Goal: Task Accomplishment & Management: Manage account settings

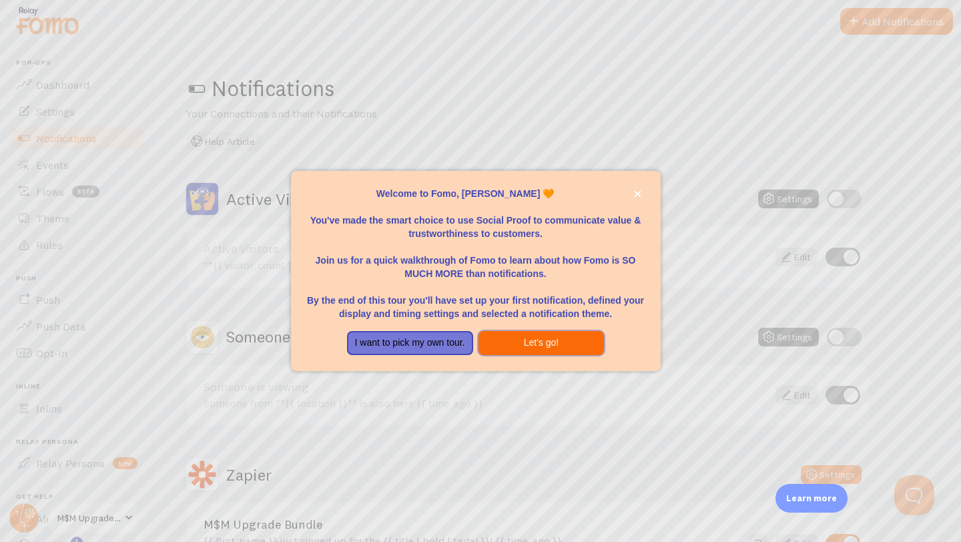
click at [522, 348] on button "Let's go!" at bounding box center [542, 343] width 126 height 24
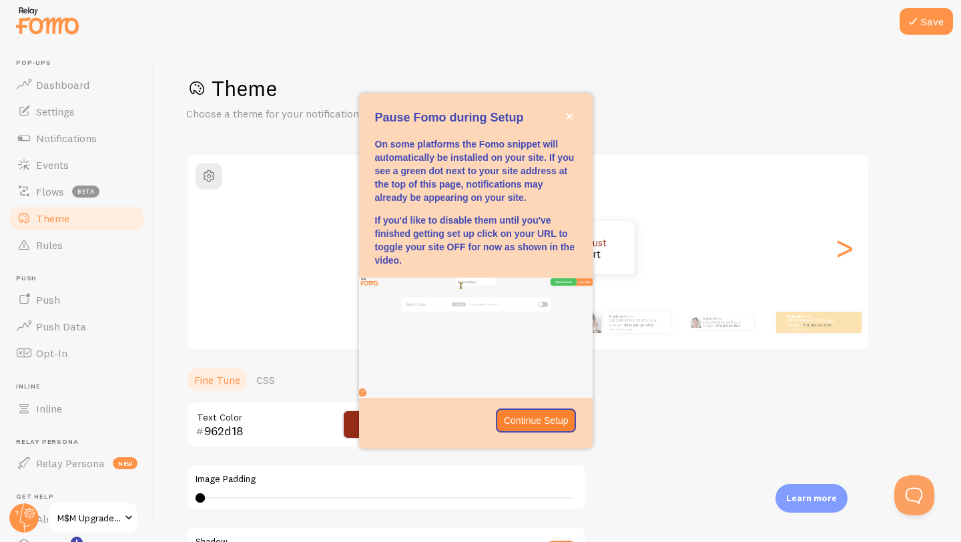
click at [643, 96] on h1 "Theme" at bounding box center [557, 88] width 743 height 27
click at [570, 117] on icon "close," at bounding box center [569, 116] width 7 height 7
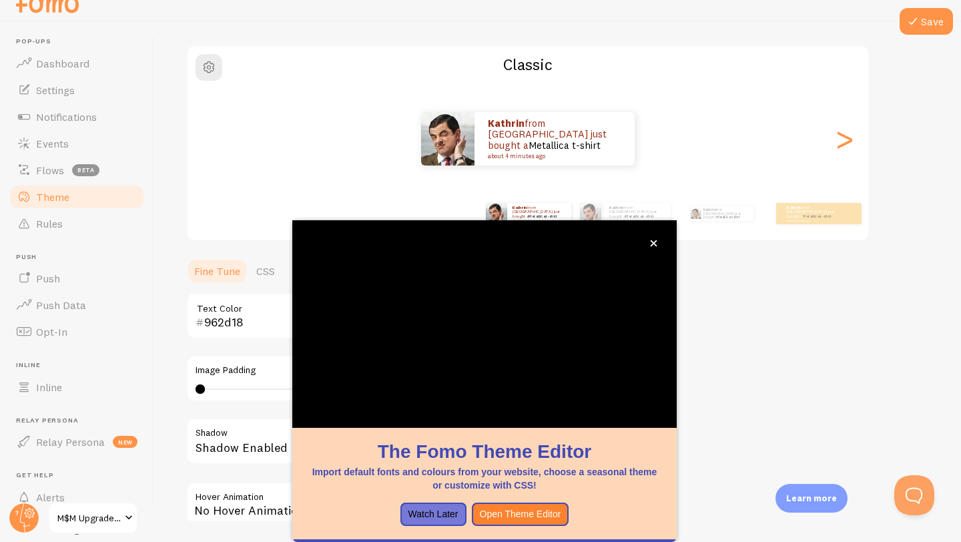
scroll to position [15, 0]
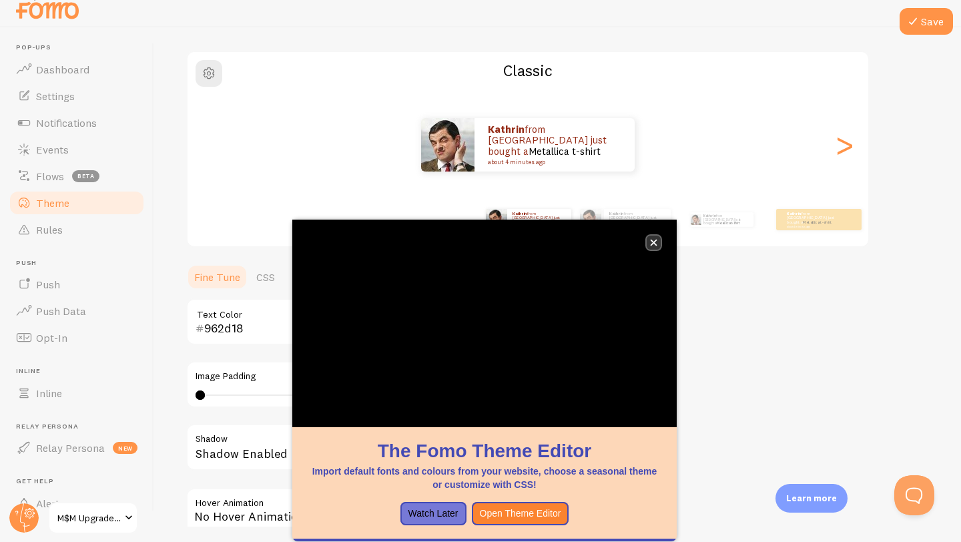
click at [655, 243] on icon "close," at bounding box center [653, 242] width 7 height 7
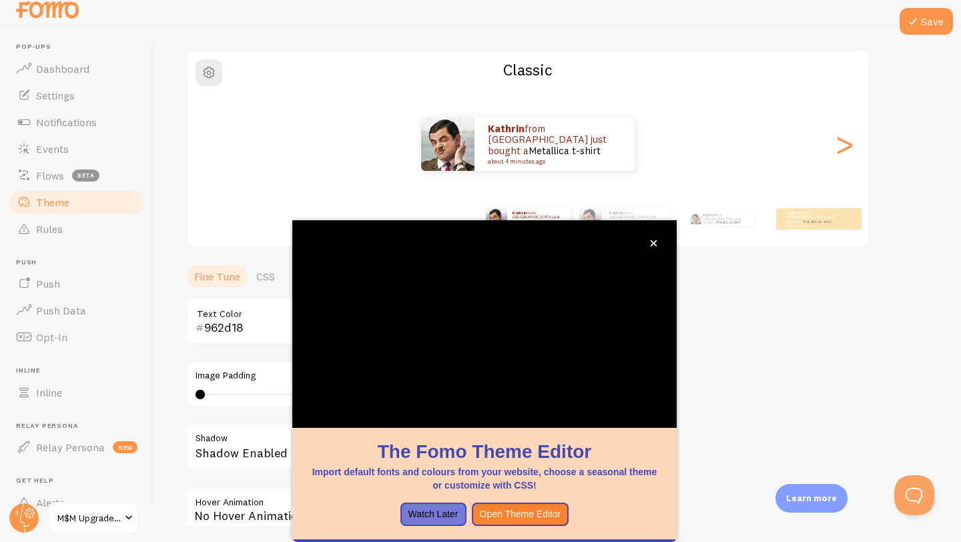
scroll to position [87, 0]
click at [56, 176] on span "Flows" at bounding box center [50, 175] width 28 height 13
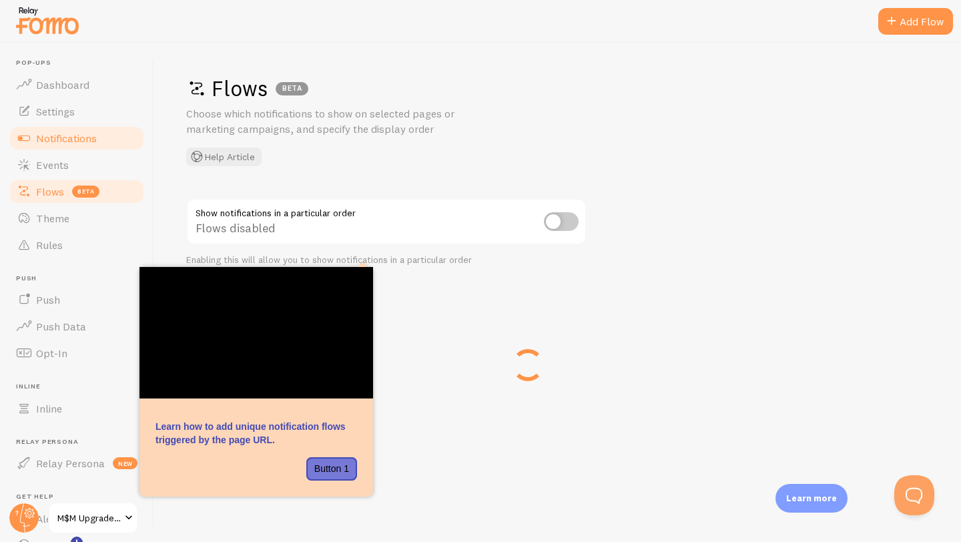
click at [58, 142] on span "Notifications" at bounding box center [66, 137] width 61 height 13
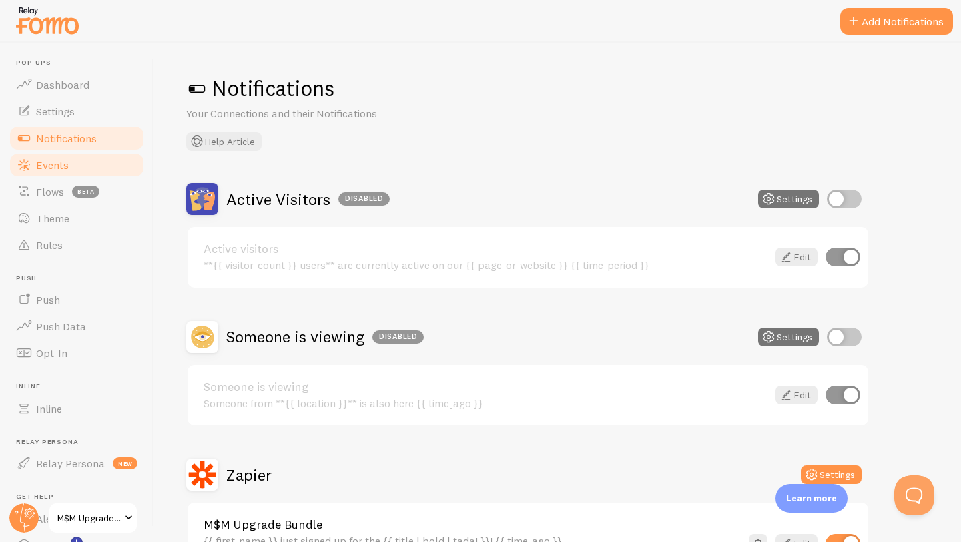
click at [59, 166] on span "Events" at bounding box center [52, 164] width 33 height 13
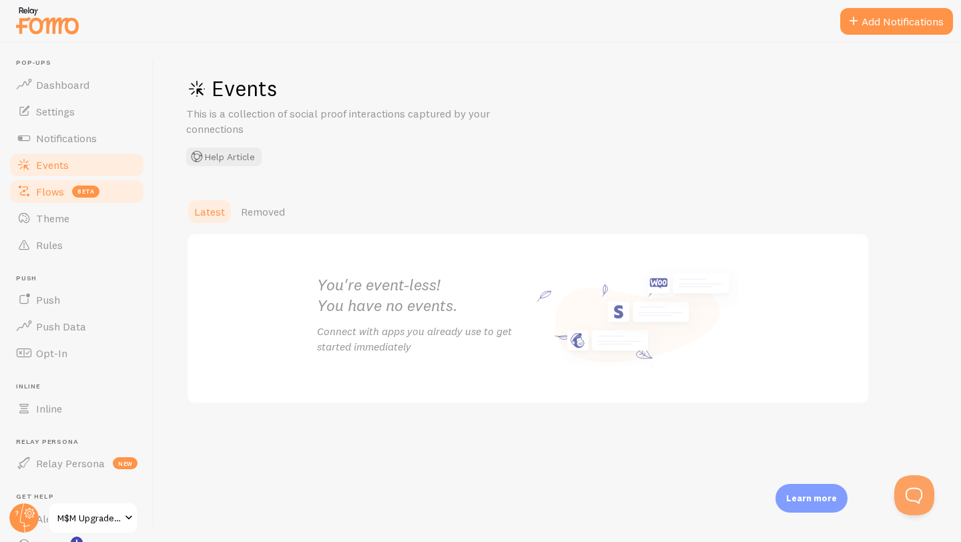
click at [46, 192] on span "Flows" at bounding box center [50, 191] width 28 height 13
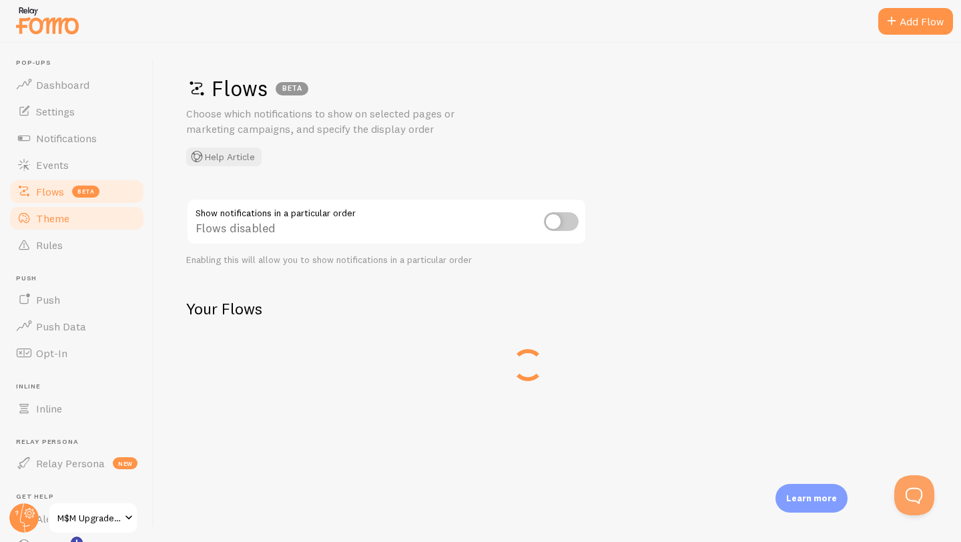
click at [45, 215] on span "Theme" at bounding box center [52, 218] width 33 height 13
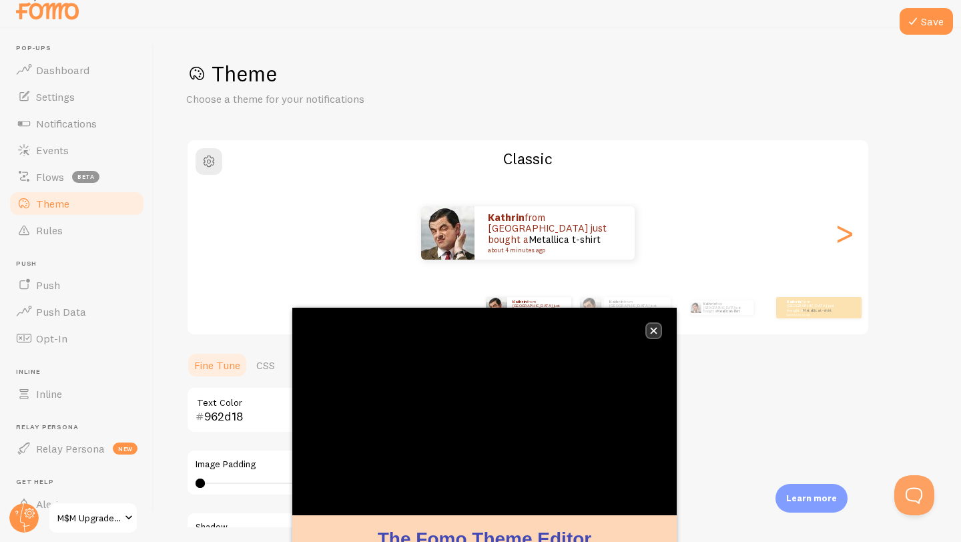
click at [656, 329] on icon "close," at bounding box center [653, 330] width 7 height 7
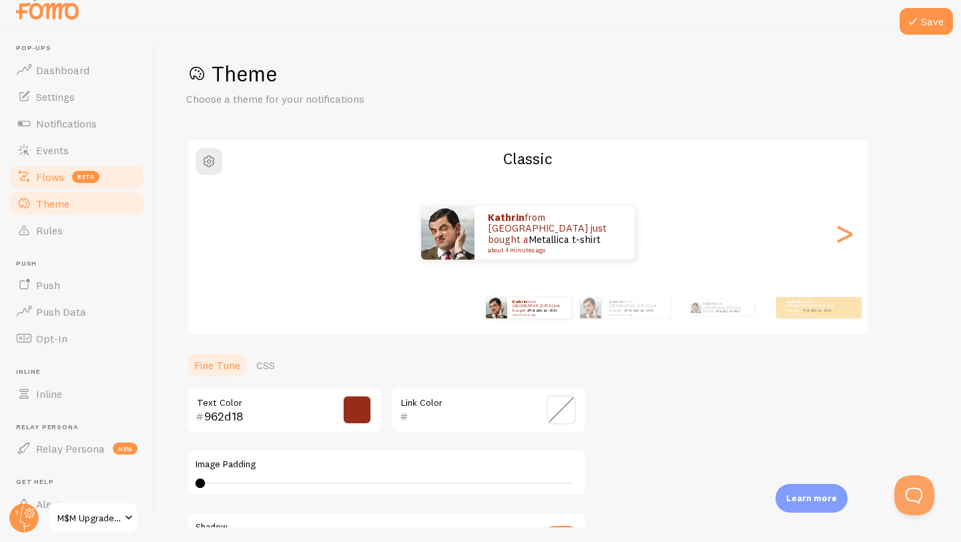
click at [61, 173] on span "Flows" at bounding box center [50, 176] width 28 height 13
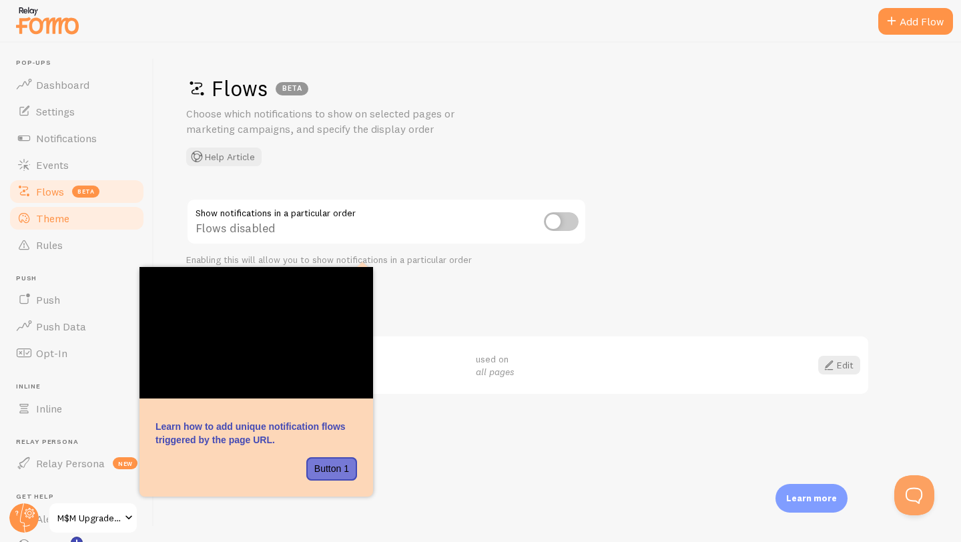
click at [50, 226] on link "Theme" at bounding box center [76, 218] width 137 height 27
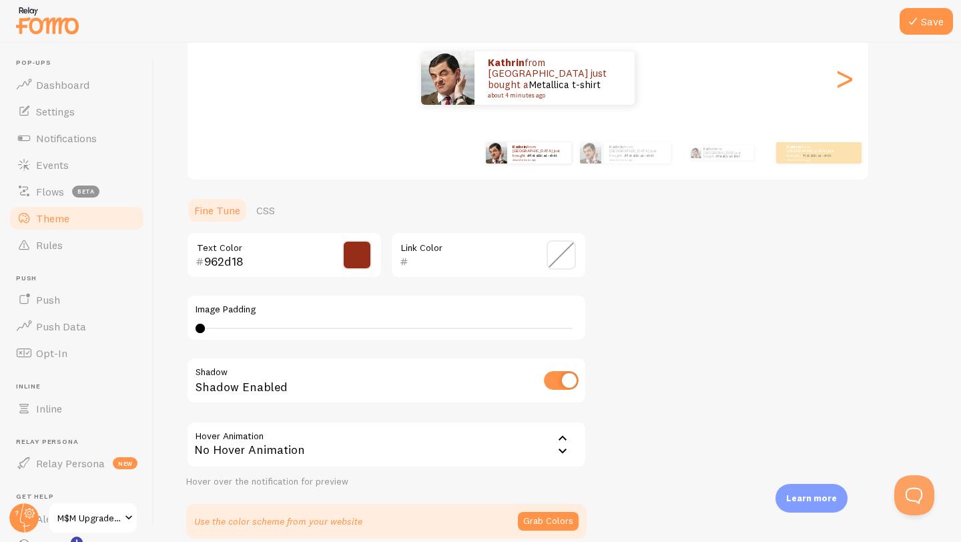
scroll to position [230, 0]
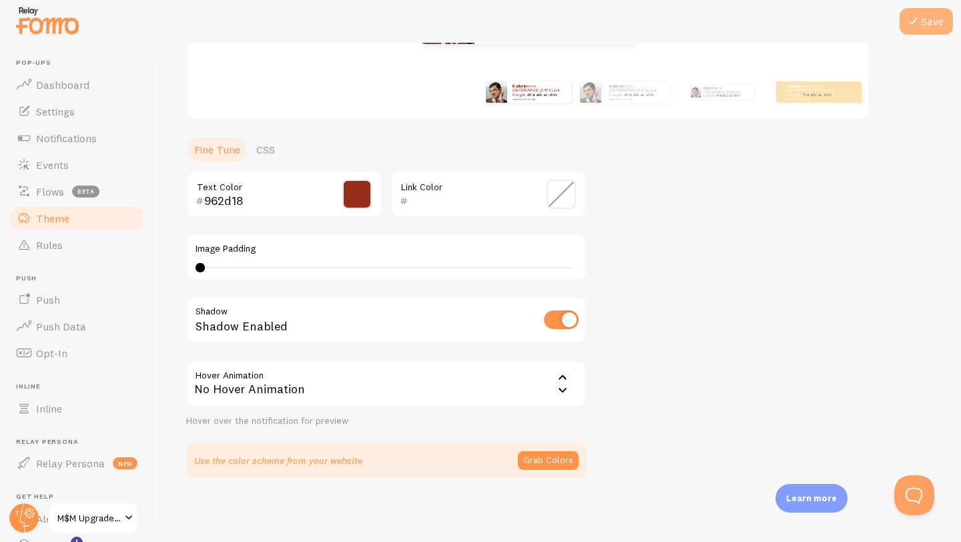
click at [931, 25] on button "Save" at bounding box center [926, 21] width 53 height 27
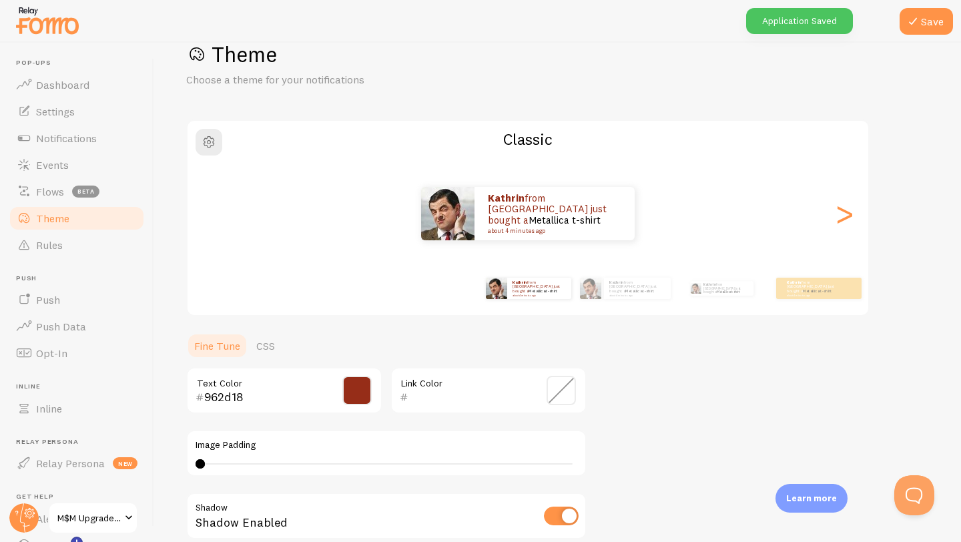
scroll to position [32, 0]
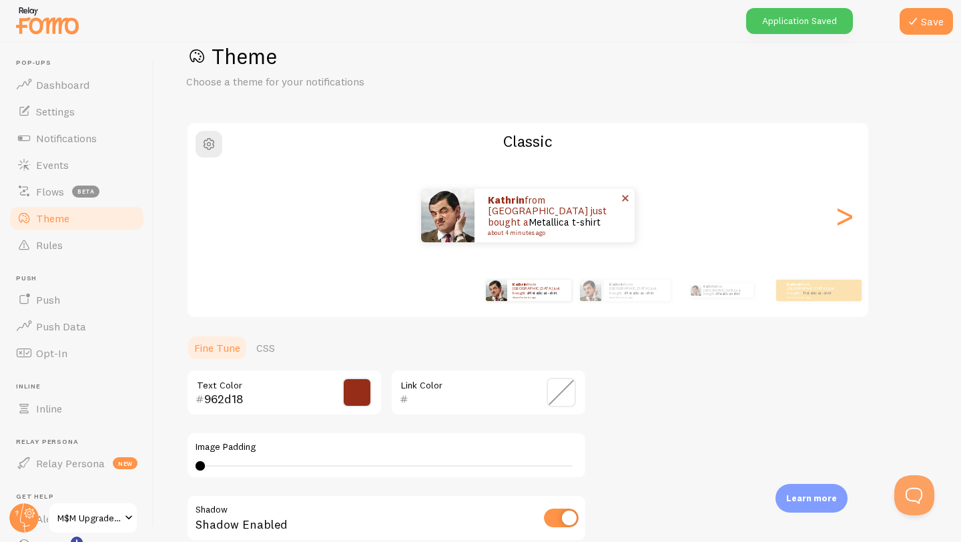
click at [454, 221] on img at bounding box center [447, 215] width 53 height 53
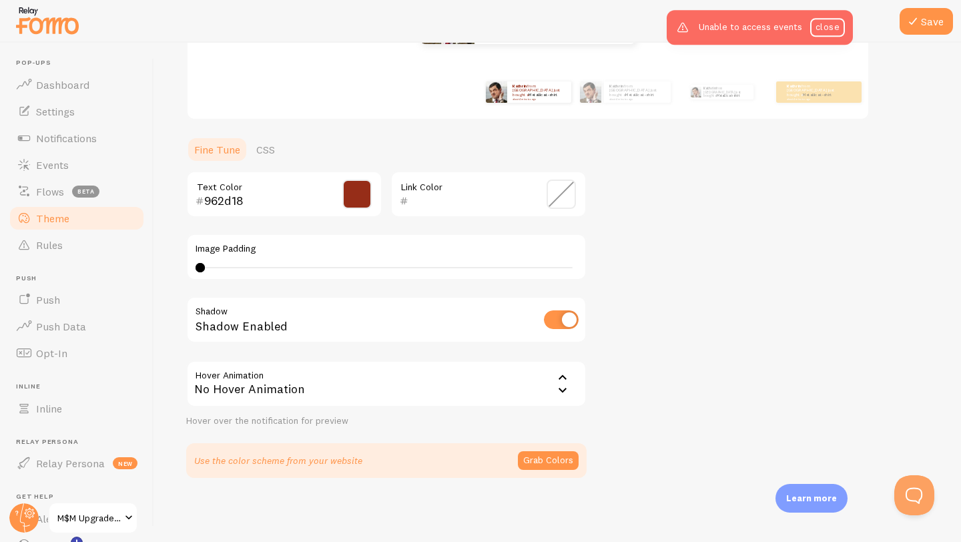
scroll to position [15, 0]
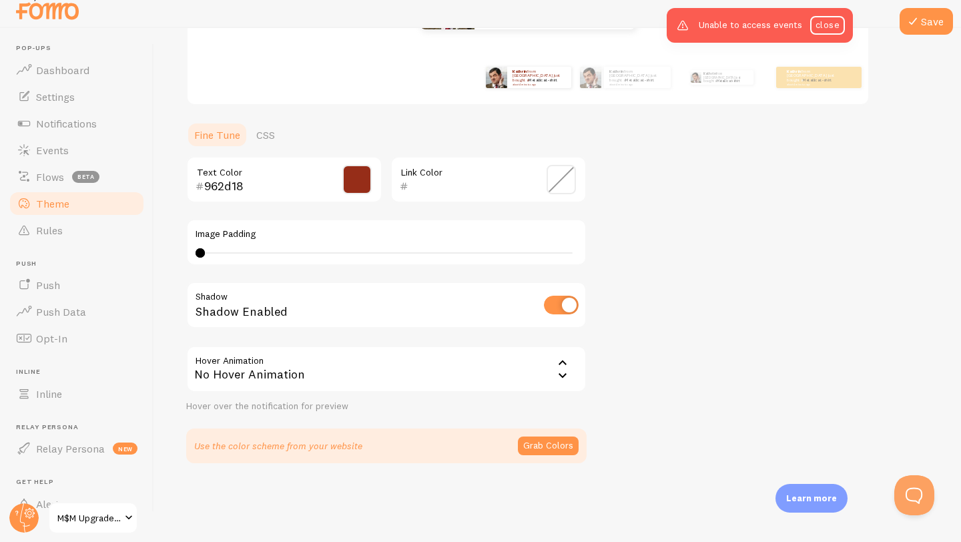
click at [59, 15] on img at bounding box center [47, 6] width 67 height 34
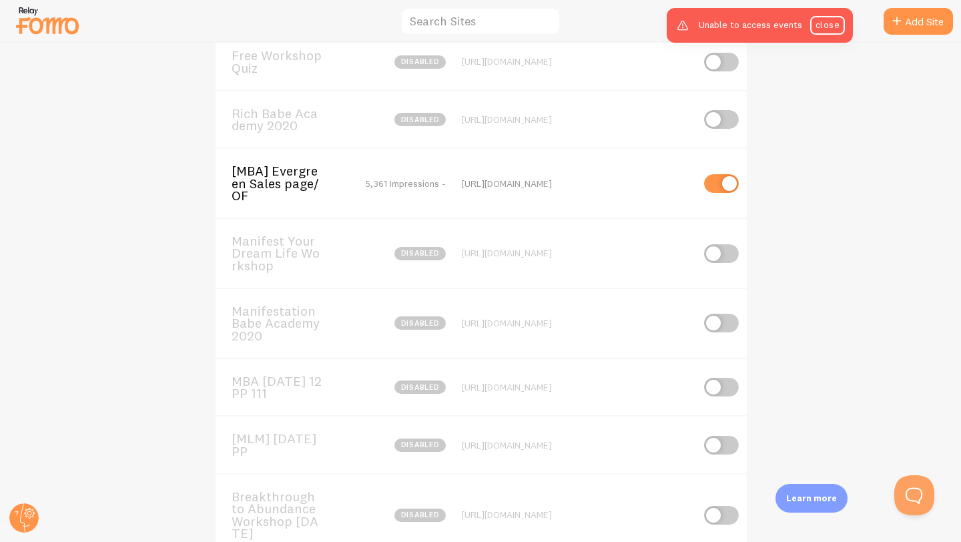
scroll to position [1303, 0]
click at [509, 24] on input "text" at bounding box center [480, 21] width 160 height 29
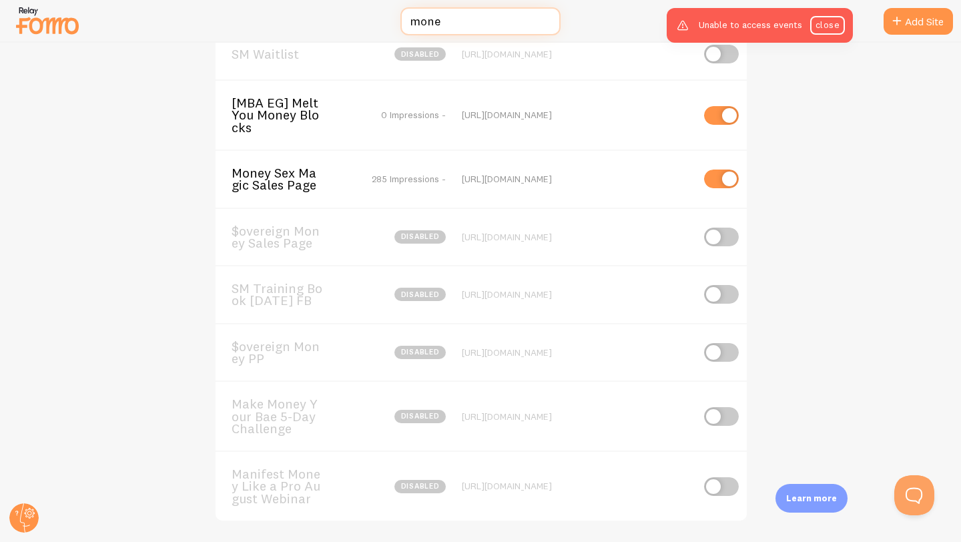
scroll to position [603, 0]
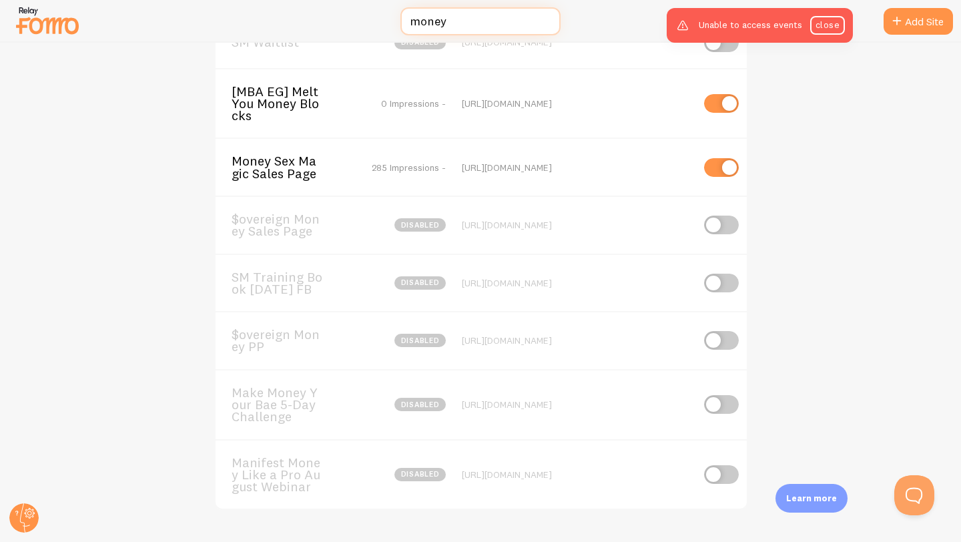
type input "money"
click at [262, 160] on span "Money Sex Magic Sales Page" at bounding box center [285, 167] width 107 height 25
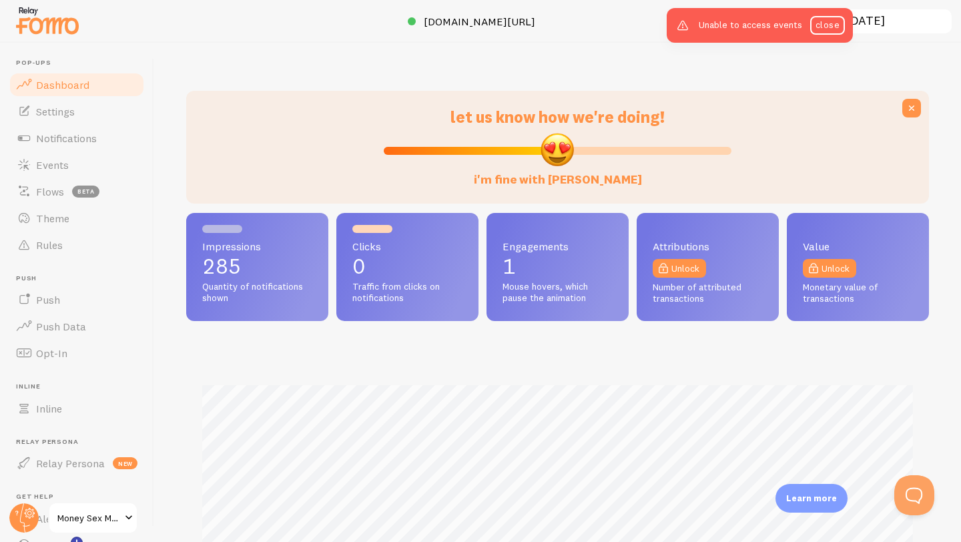
scroll to position [350, 743]
click at [41, 212] on span "Theme" at bounding box center [52, 218] width 33 height 13
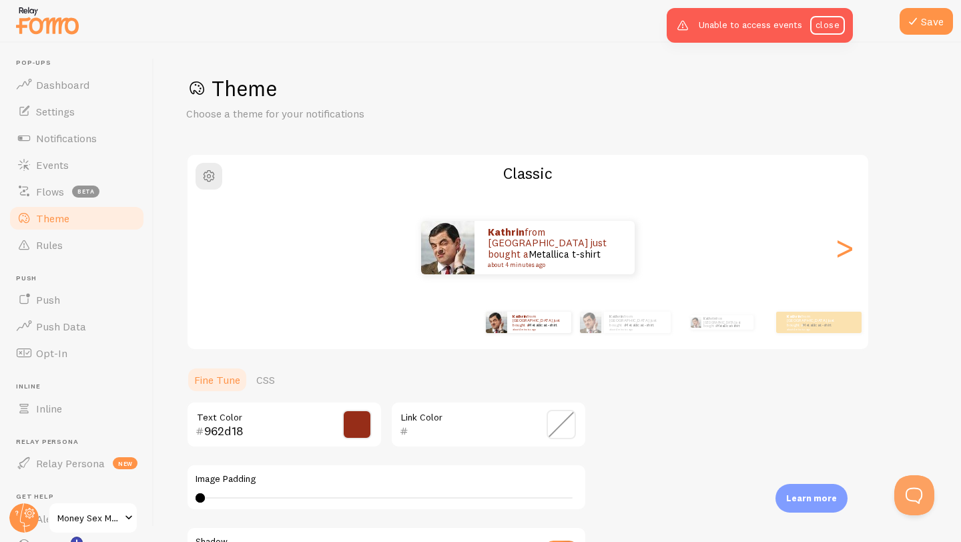
scroll to position [230, 0]
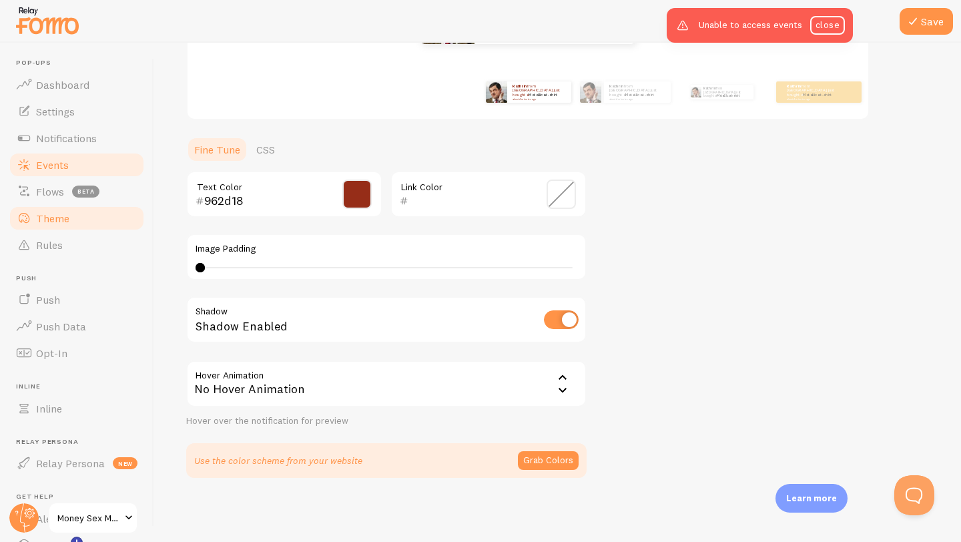
click at [47, 166] on span "Events" at bounding box center [52, 164] width 33 height 13
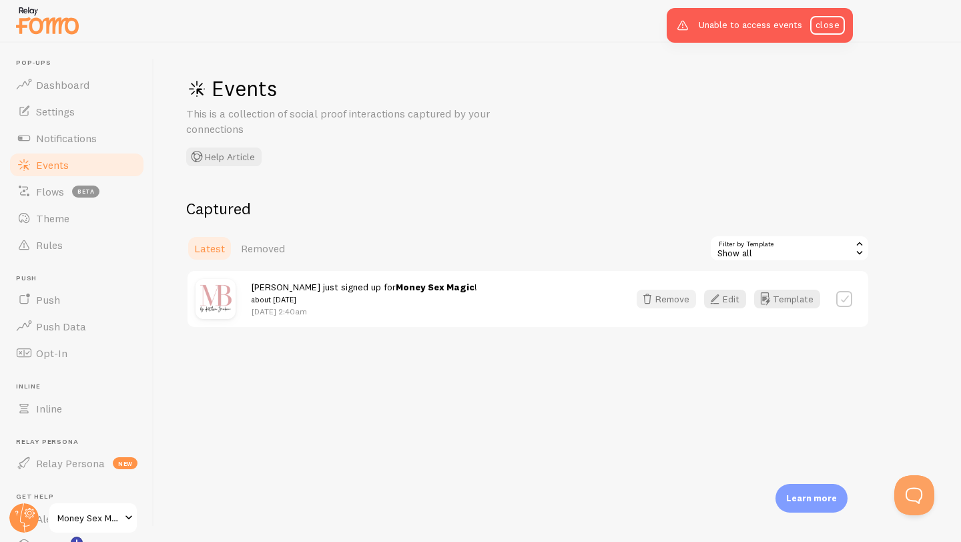
click at [666, 302] on button "Remove" at bounding box center [666, 299] width 59 height 19
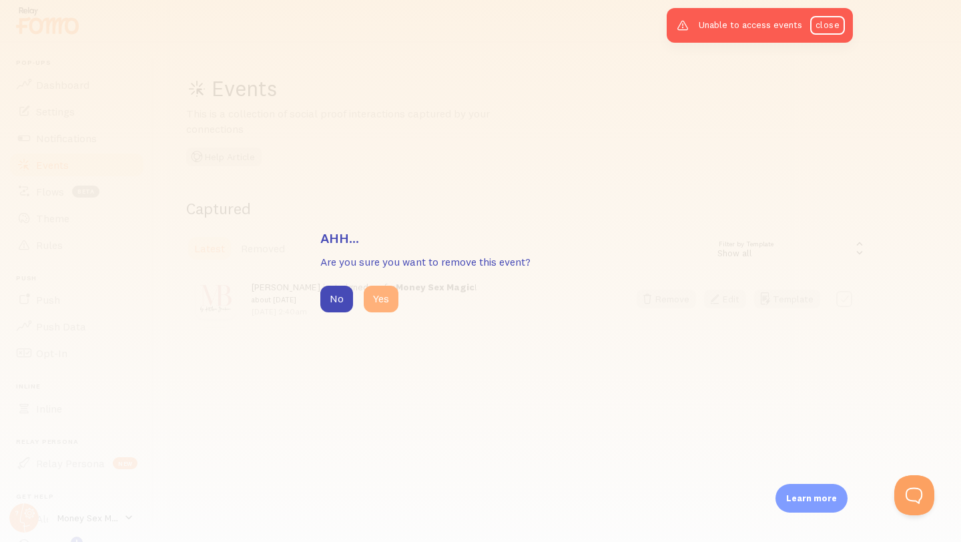
click at [381, 306] on button "Yes" at bounding box center [381, 299] width 35 height 27
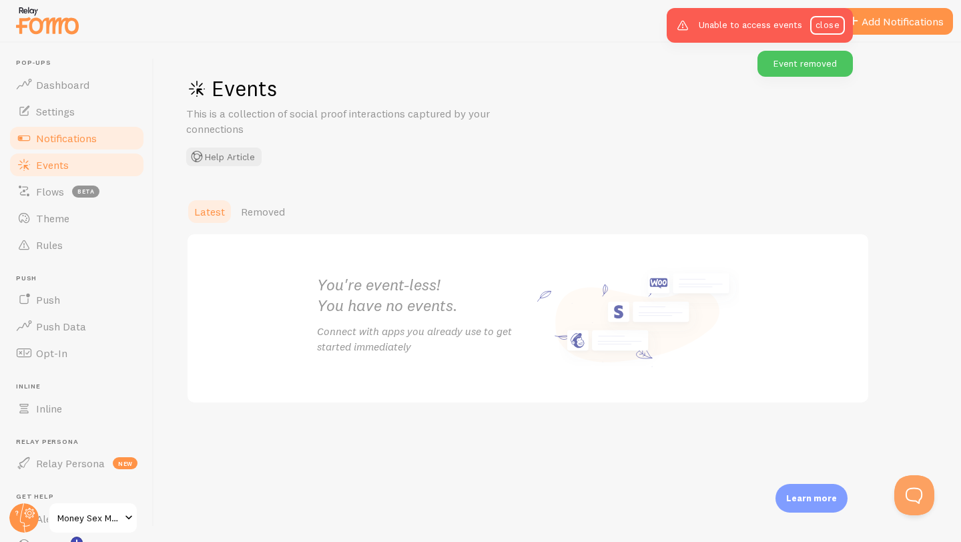
click at [73, 141] on span "Notifications" at bounding box center [66, 137] width 61 height 13
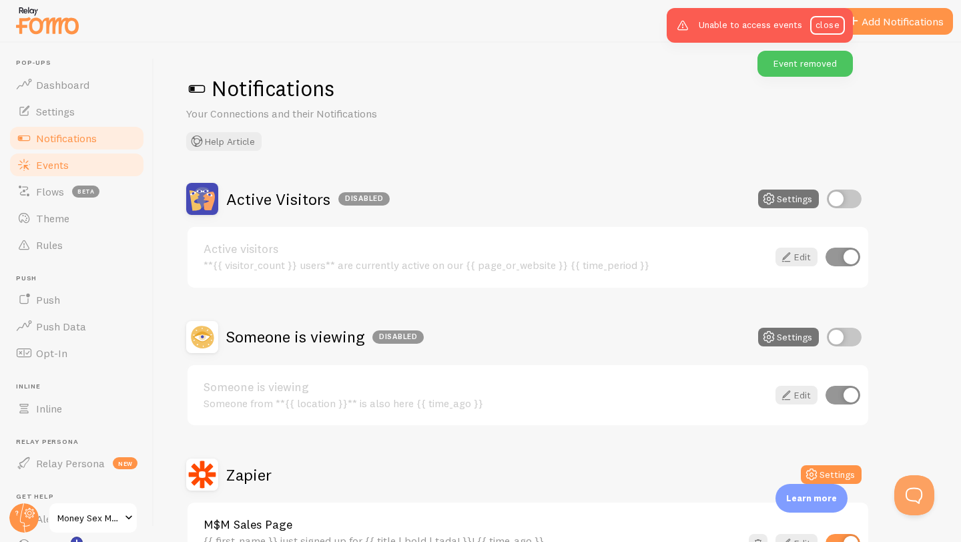
click at [61, 160] on span "Events" at bounding box center [52, 164] width 33 height 13
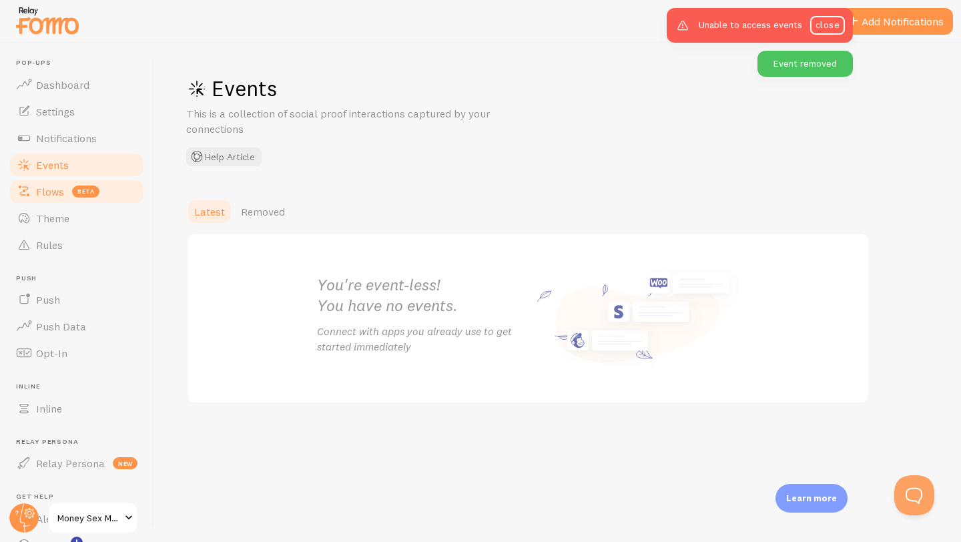
click at [49, 186] on span "Flows" at bounding box center [50, 191] width 28 height 13
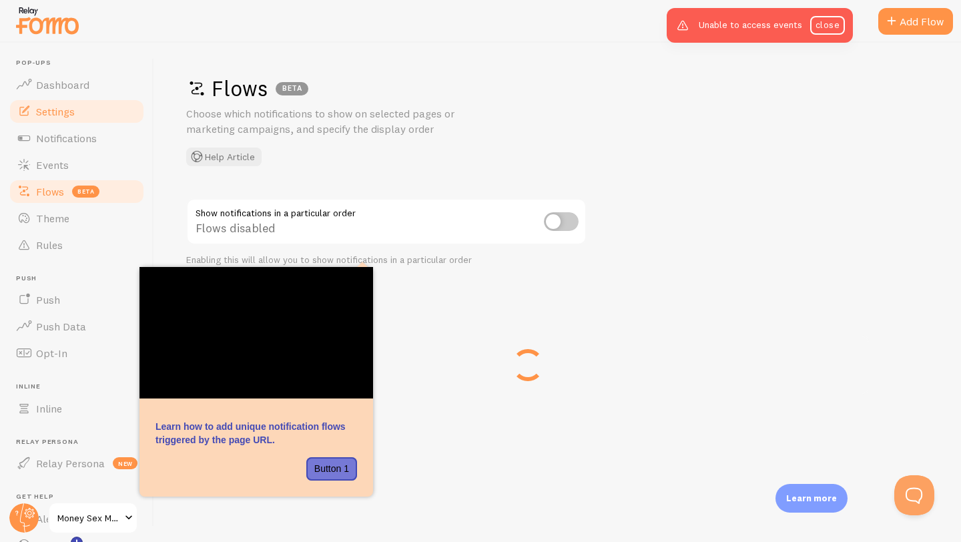
click at [60, 118] on link "Settings" at bounding box center [76, 111] width 137 height 27
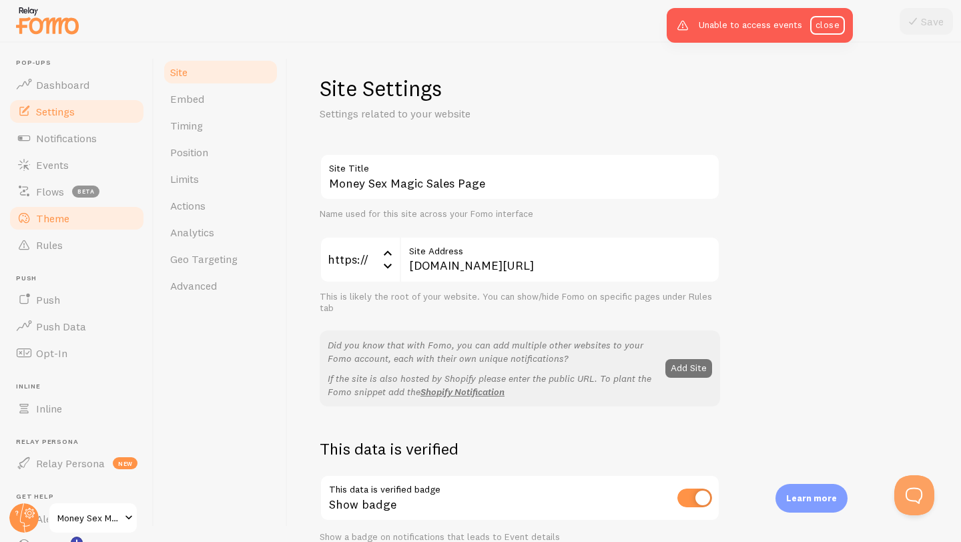
click at [55, 218] on span "Theme" at bounding box center [52, 218] width 33 height 13
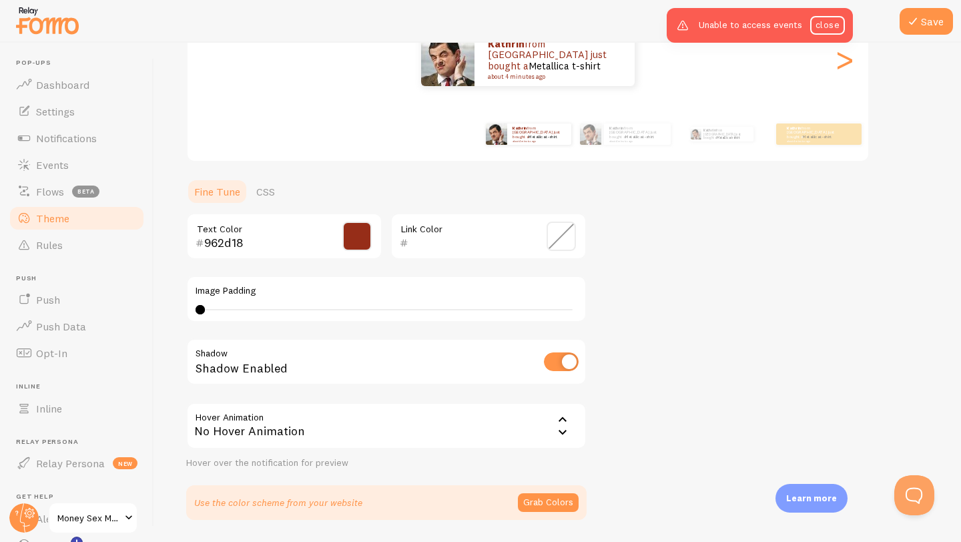
scroll to position [230, 0]
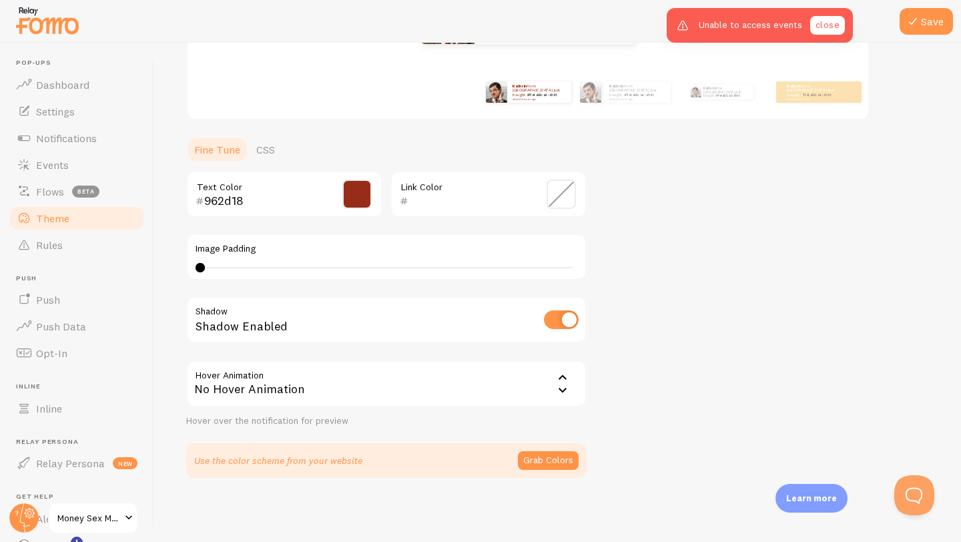
click at [826, 23] on link "close" at bounding box center [827, 25] width 35 height 19
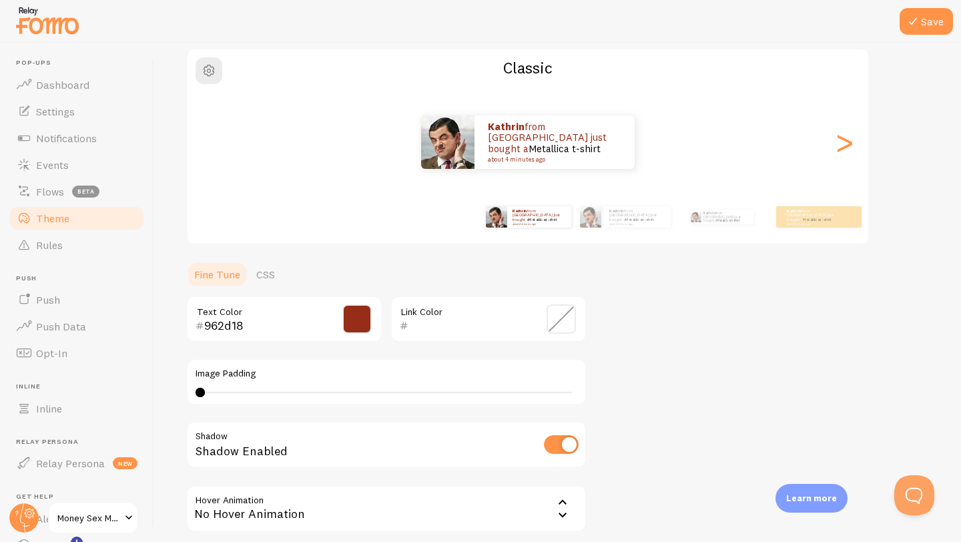
scroll to position [0, 0]
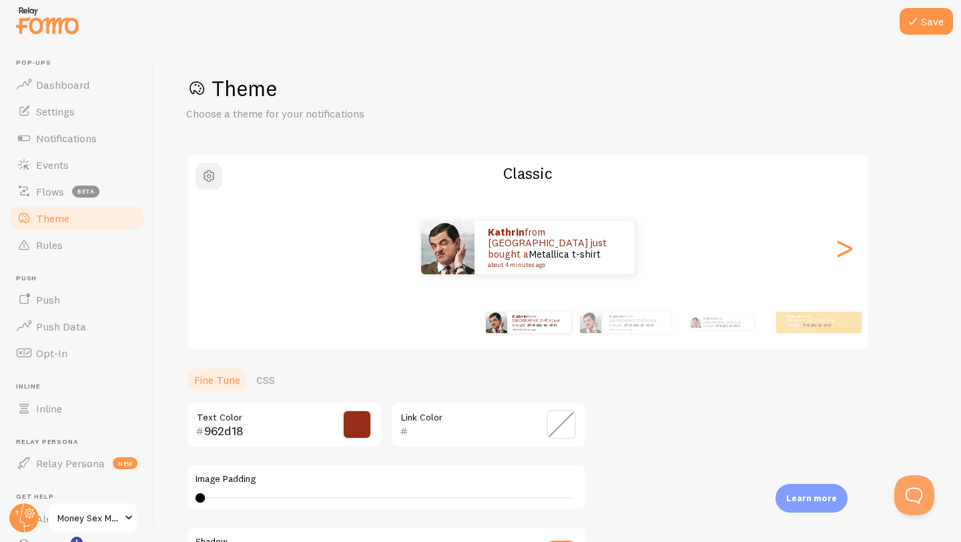
click at [208, 174] on span "button" at bounding box center [209, 176] width 16 height 16
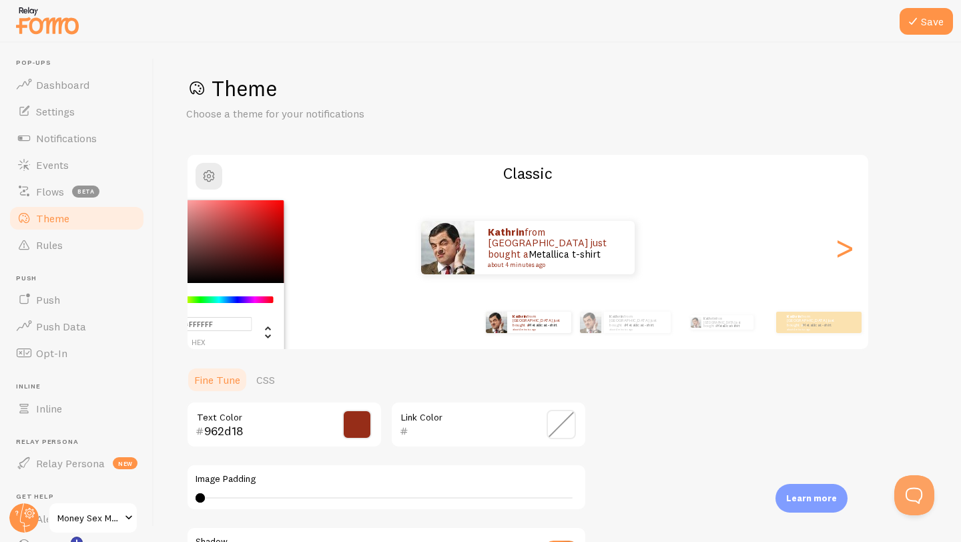
click at [290, 169] on h2 "Classic" at bounding box center [528, 173] width 681 height 21
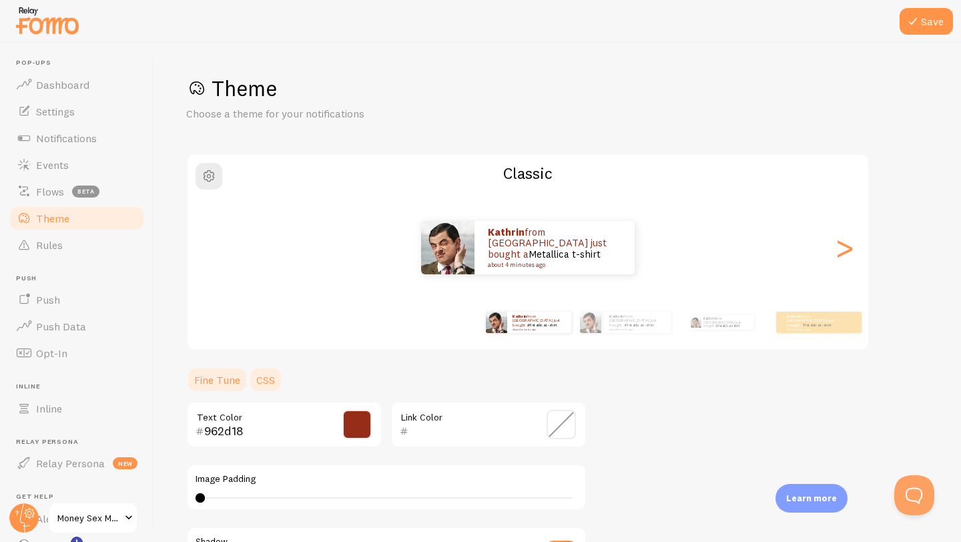
click at [268, 375] on link "CSS" at bounding box center [265, 379] width 35 height 27
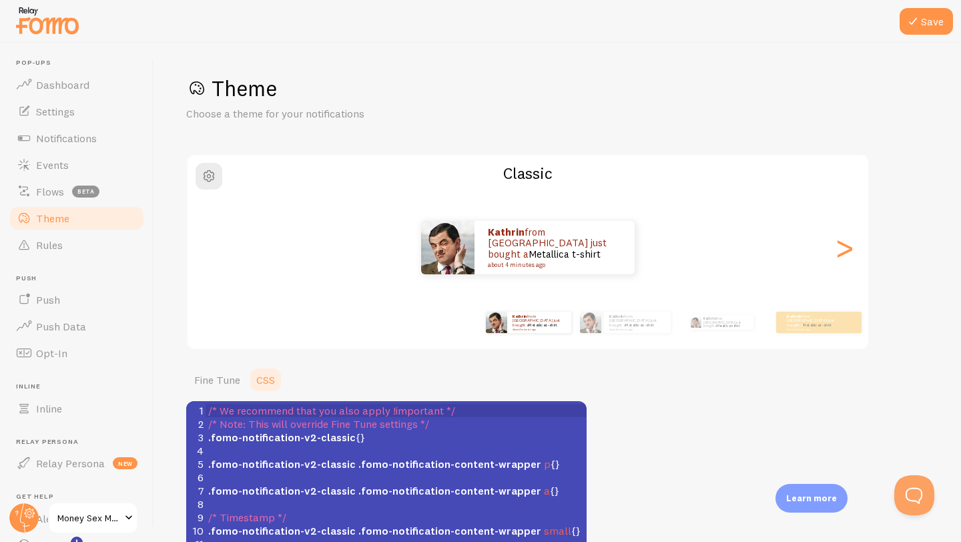
click at [337, 388] on ul "Fine Tune CSS" at bounding box center [386, 379] width 400 height 27
click at [369, 364] on div "Theme Choose a theme for your notifications Classic Kathrin from [GEOGRAPHIC_DA…" at bounding box center [557, 338] width 743 height 527
click at [619, 417] on div "Theme Choose a theme for your notifications Classic Kathrin from [GEOGRAPHIC_DA…" at bounding box center [557, 338] width 743 height 527
click at [625, 495] on div "Theme Choose a theme for your notifications Classic Kathrin from [GEOGRAPHIC_DA…" at bounding box center [557, 338] width 743 height 527
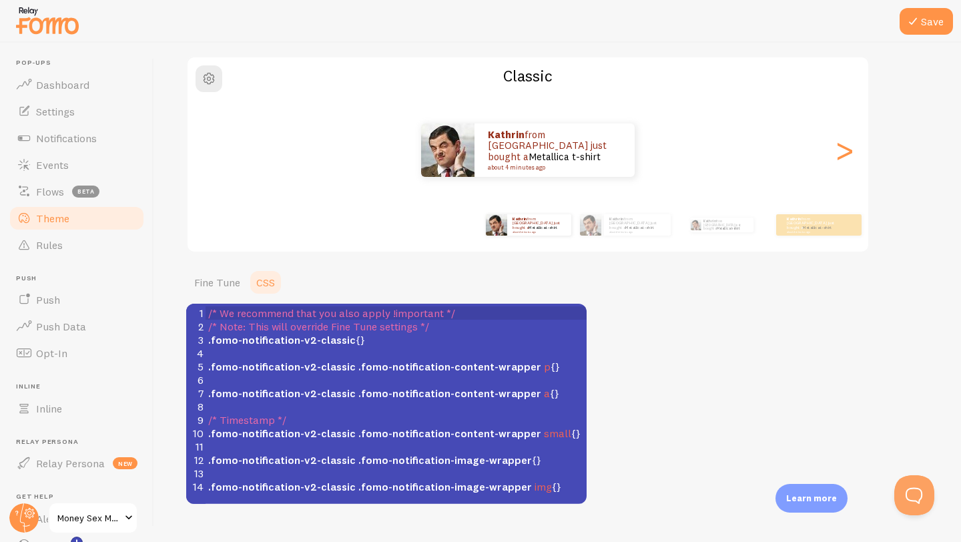
scroll to position [123, 0]
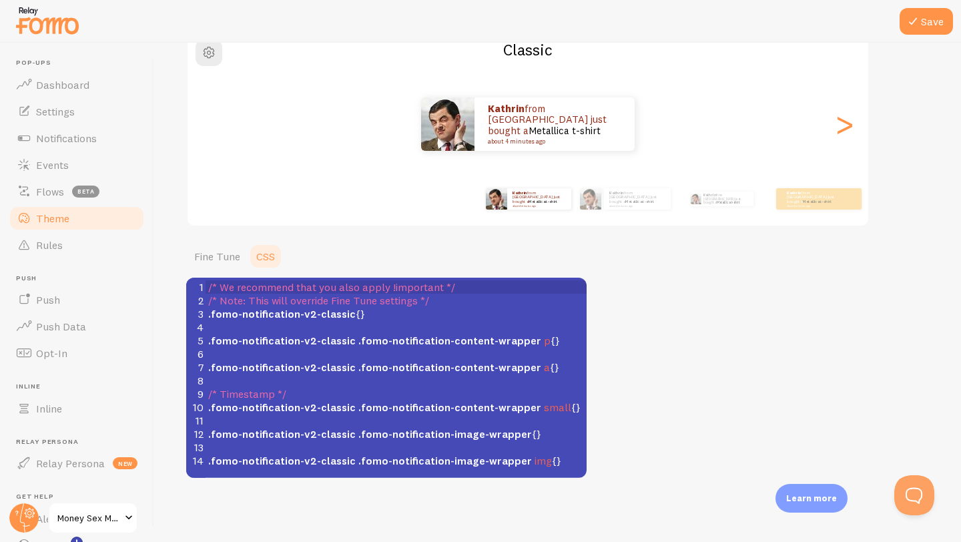
click at [574, 514] on div "Save Theme Choose a theme for your notifications Classic Kathrin from [GEOGRAPH…" at bounding box center [557, 292] width 807 height 499
click at [103, 517] on span "Money Sex Magic Sales Page" at bounding box center [88, 518] width 63 height 16
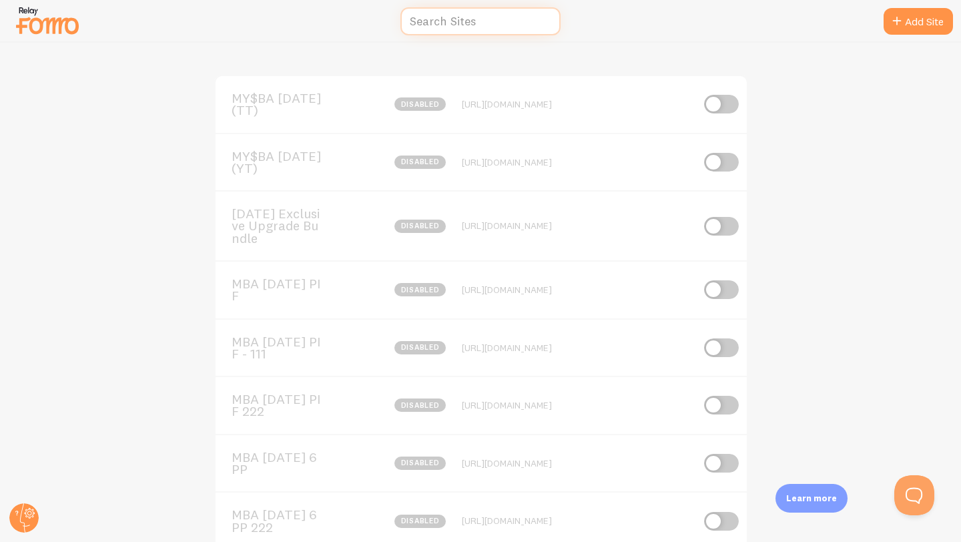
click at [499, 18] on input "text" at bounding box center [480, 21] width 160 height 29
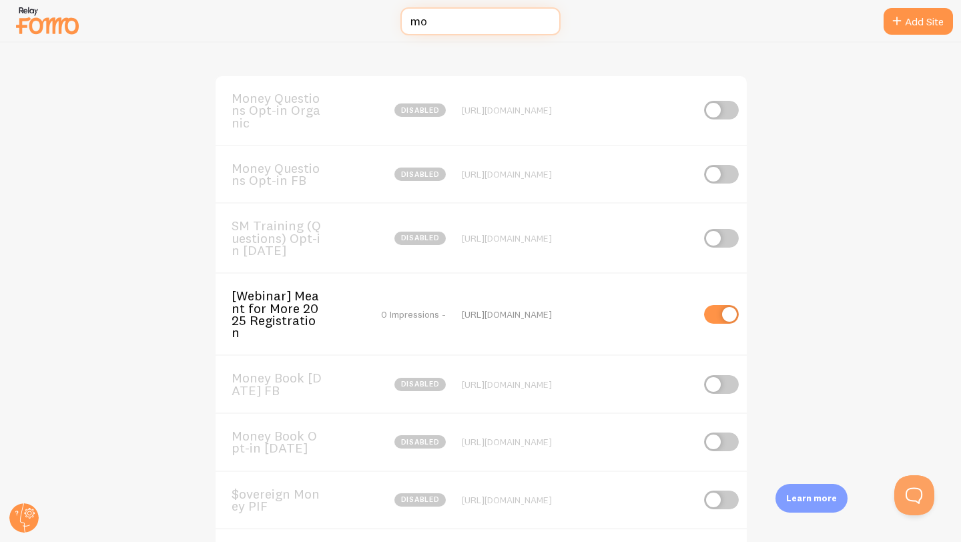
type input "m"
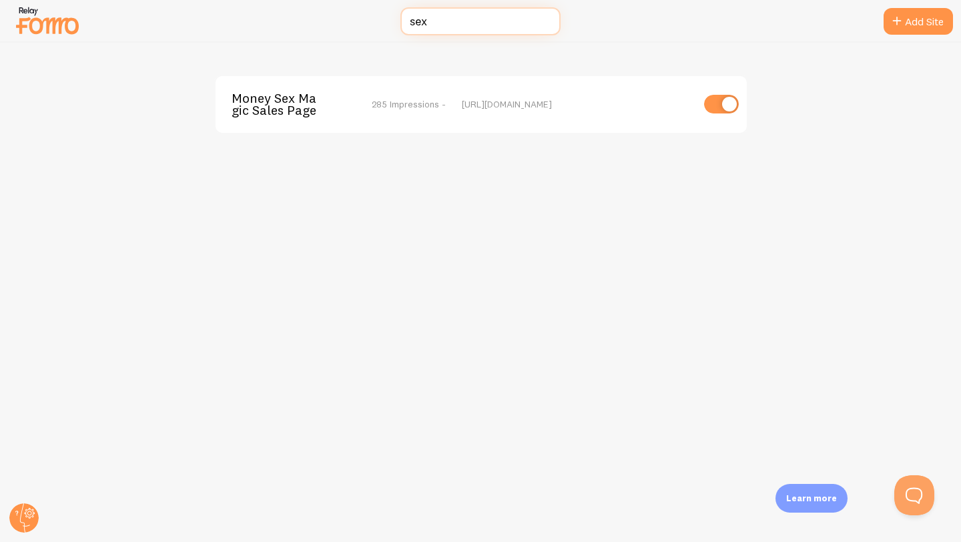
type input "sex"
click at [294, 107] on span "Money Sex Magic Sales Page" at bounding box center [285, 104] width 107 height 25
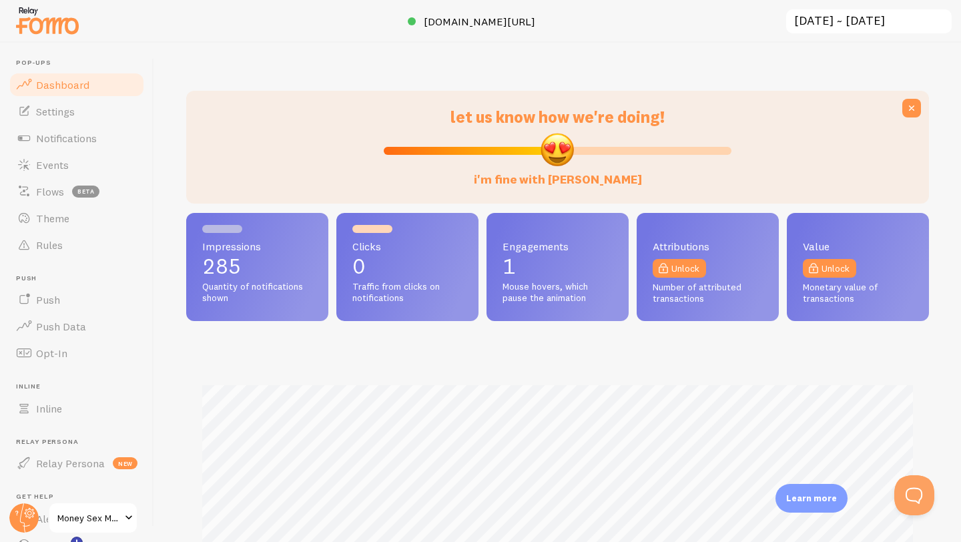
scroll to position [350, 743]
click at [59, 238] on span "Rules" at bounding box center [49, 244] width 27 height 13
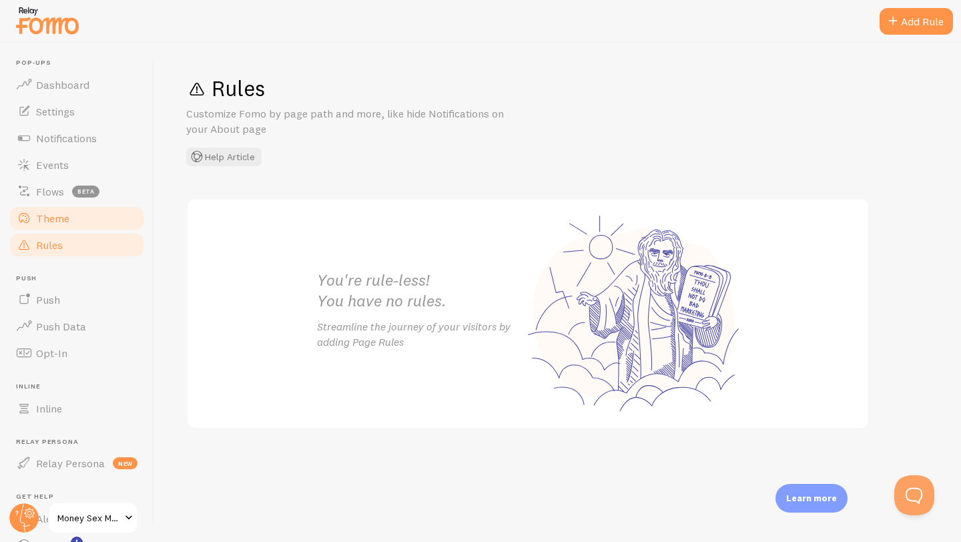
click at [57, 217] on span "Theme" at bounding box center [52, 218] width 33 height 13
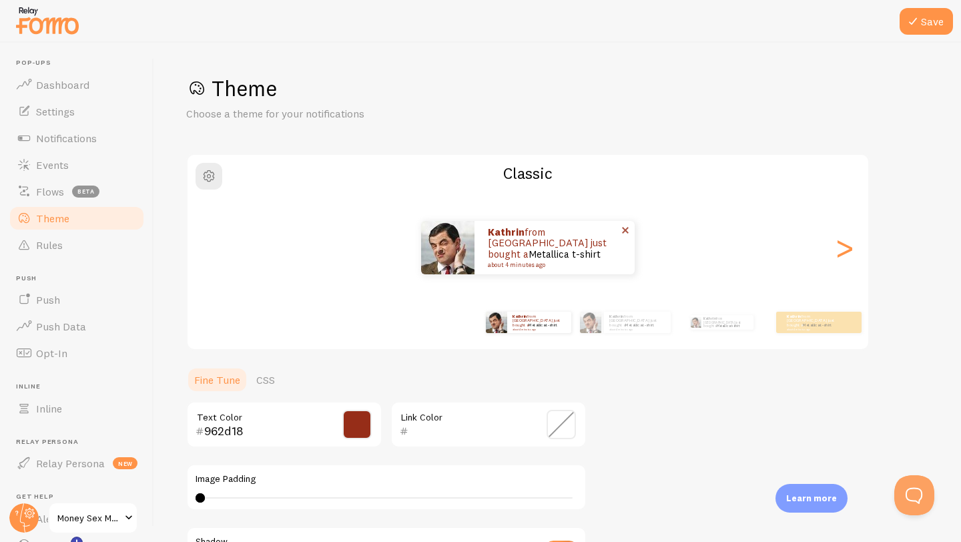
click at [450, 256] on img at bounding box center [447, 247] width 53 height 53
click at [849, 248] on div ">" at bounding box center [844, 248] width 16 height 96
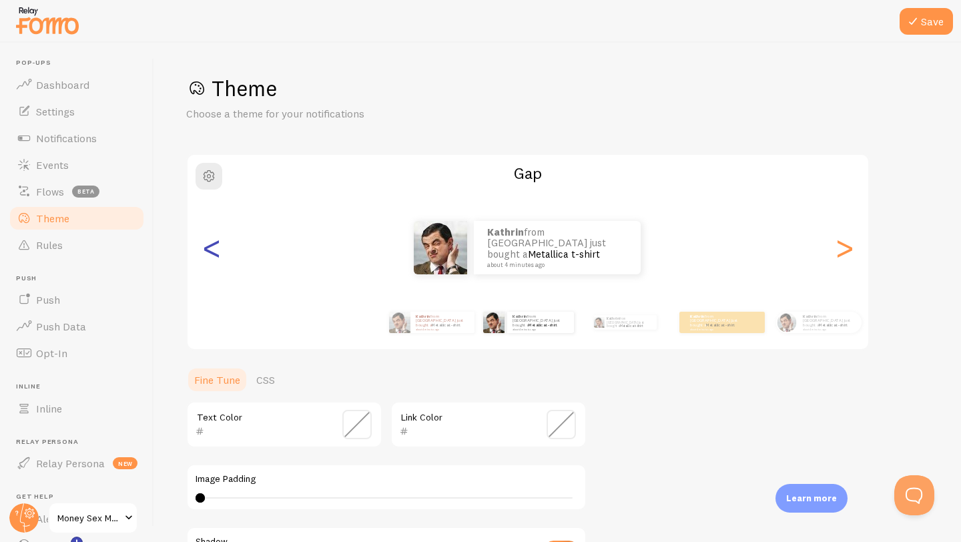
click at [218, 250] on div "<" at bounding box center [212, 248] width 16 height 96
click at [208, 245] on div "<" at bounding box center [212, 248] width 16 height 96
type input "962d18"
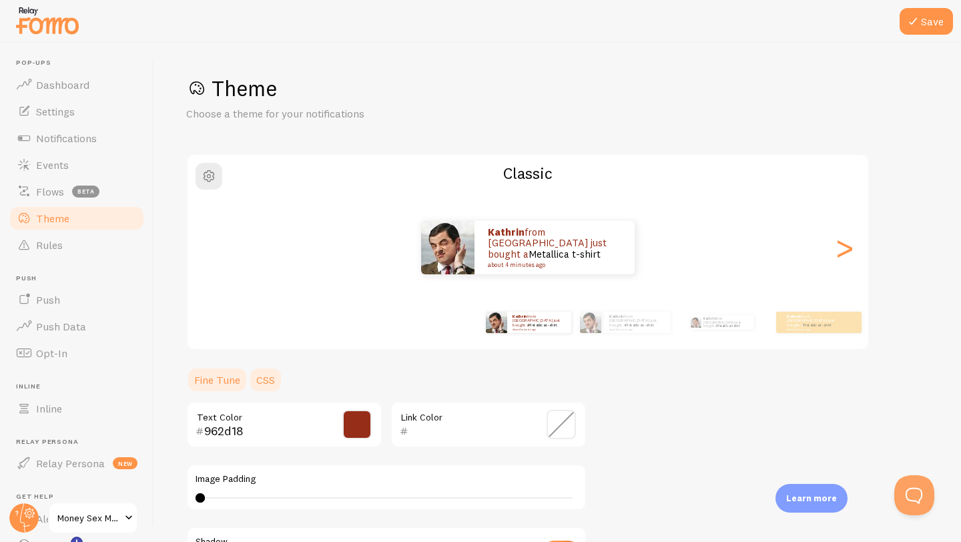
click at [271, 376] on link "CSS" at bounding box center [265, 379] width 35 height 27
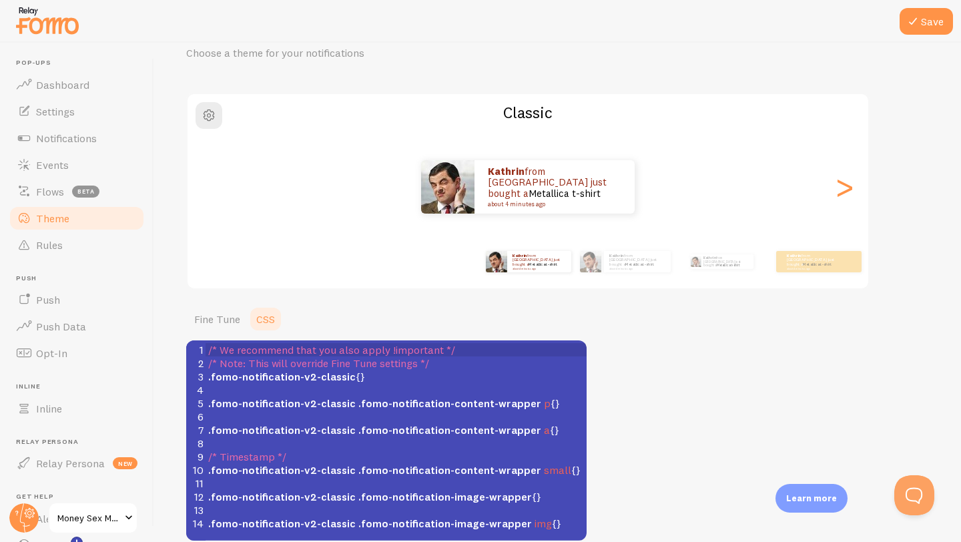
scroll to position [123, 0]
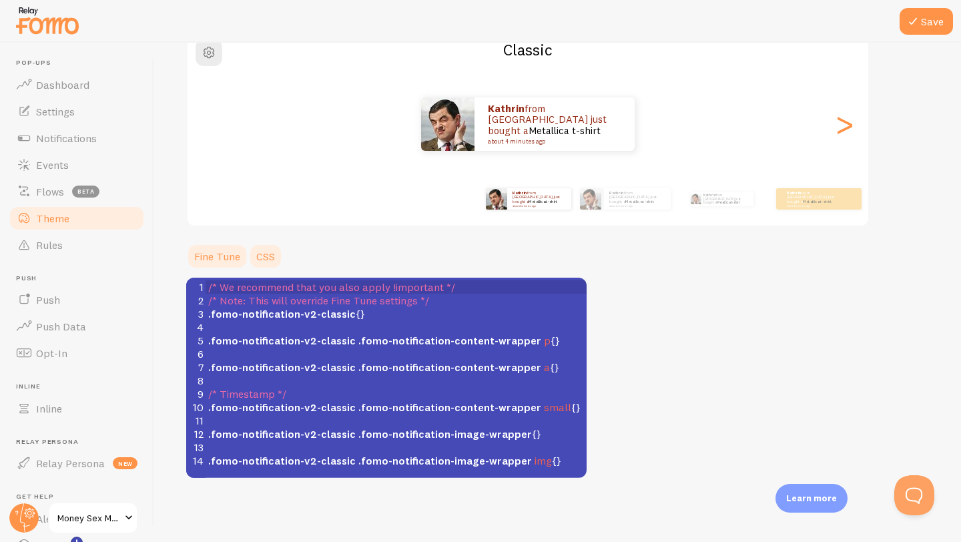
click at [222, 260] on link "Fine Tune" at bounding box center [217, 256] width 62 height 27
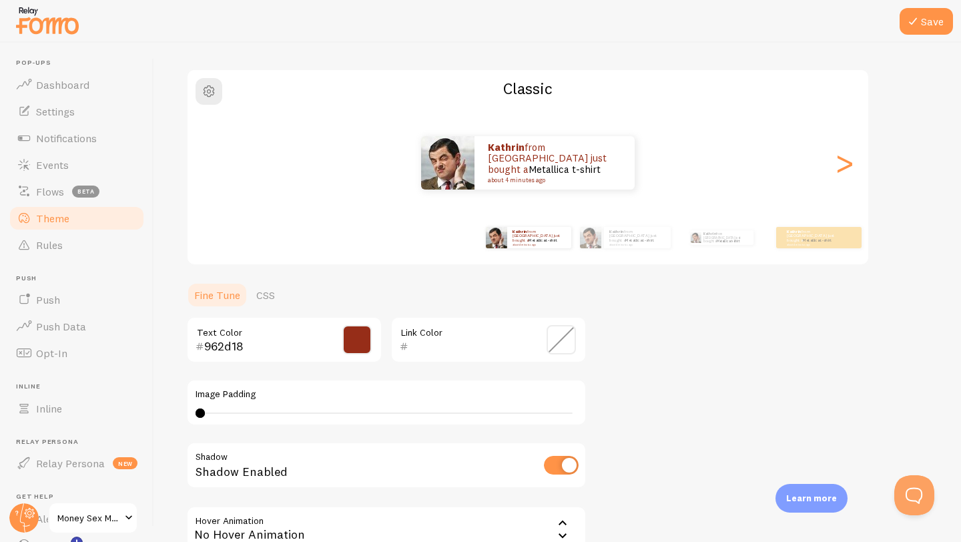
scroll to position [0, 0]
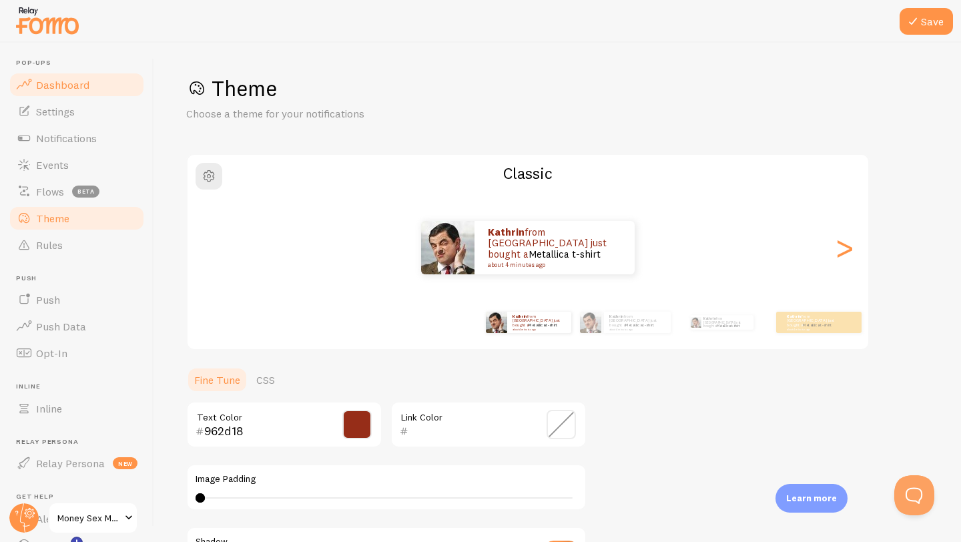
click at [66, 81] on span "Dashboard" at bounding box center [62, 84] width 53 height 13
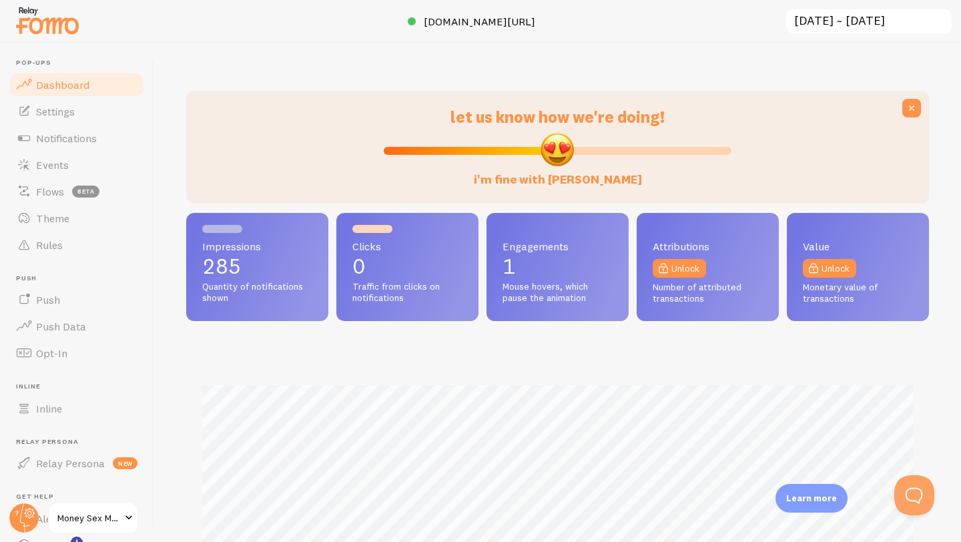
scroll to position [350, 743]
click at [55, 105] on span "Settings" at bounding box center [55, 111] width 39 height 13
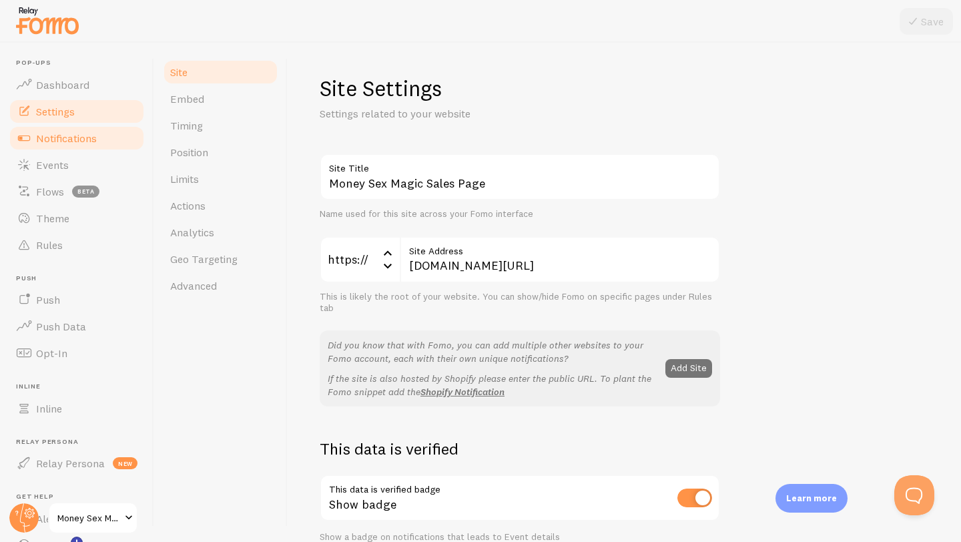
click at [82, 131] on span "Notifications" at bounding box center [66, 137] width 61 height 13
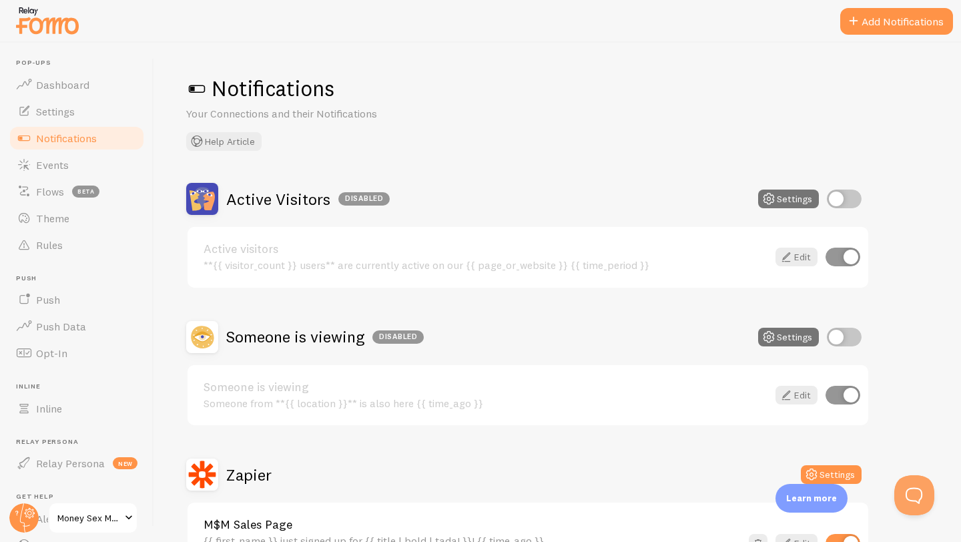
scroll to position [107, 0]
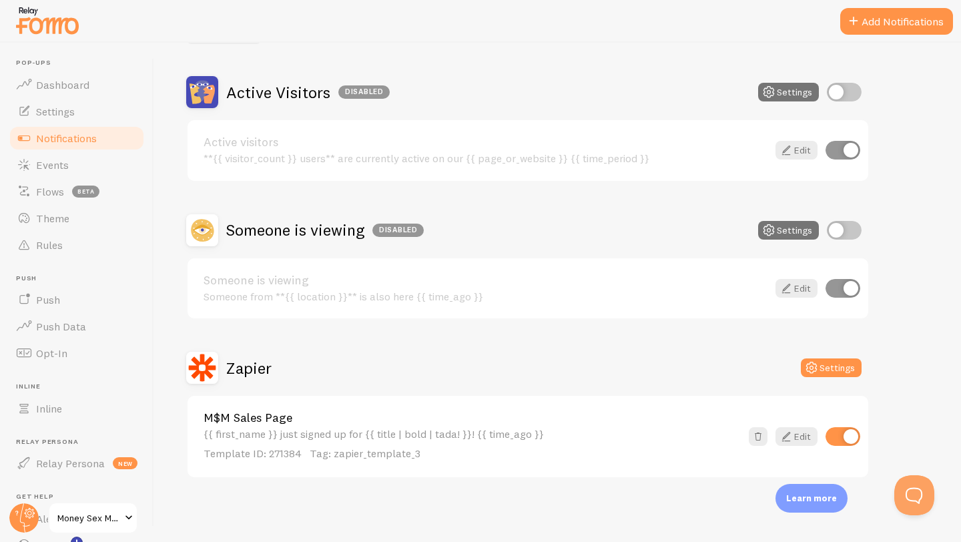
click at [324, 444] on div "{{ first_name }} just signed up for {{ title | bold | tada! }}! {{ time_ago }} …" at bounding box center [472, 444] width 537 height 33
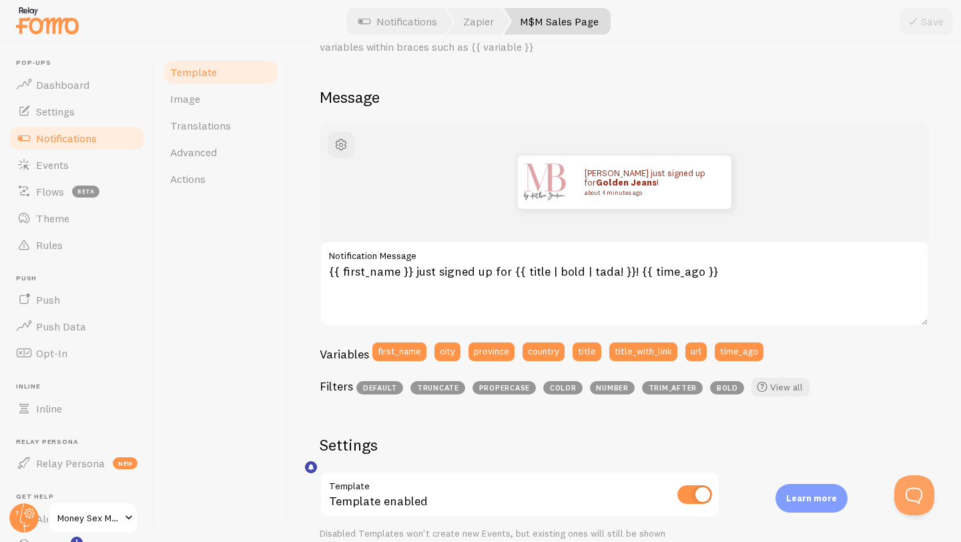
scroll to position [149, 0]
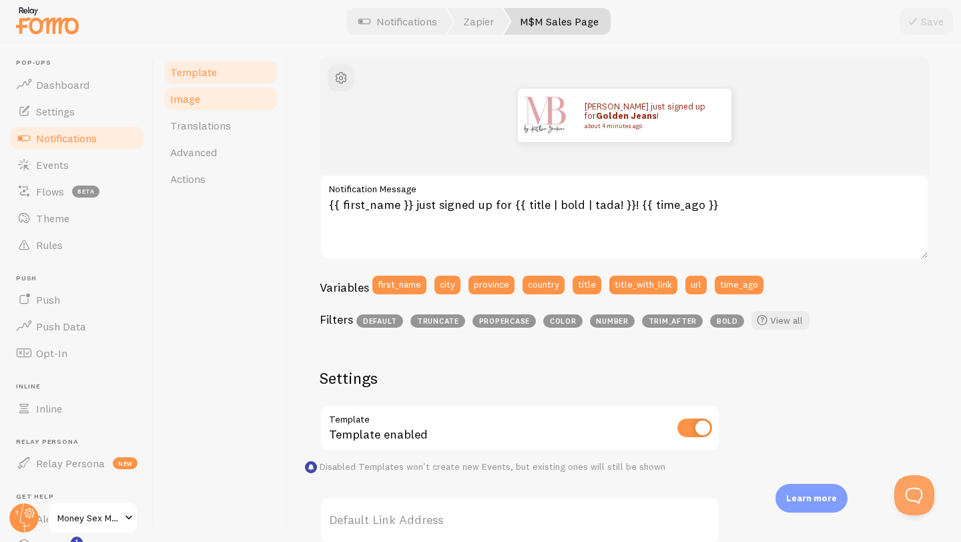
click at [194, 93] on span "Image" at bounding box center [185, 98] width 30 height 13
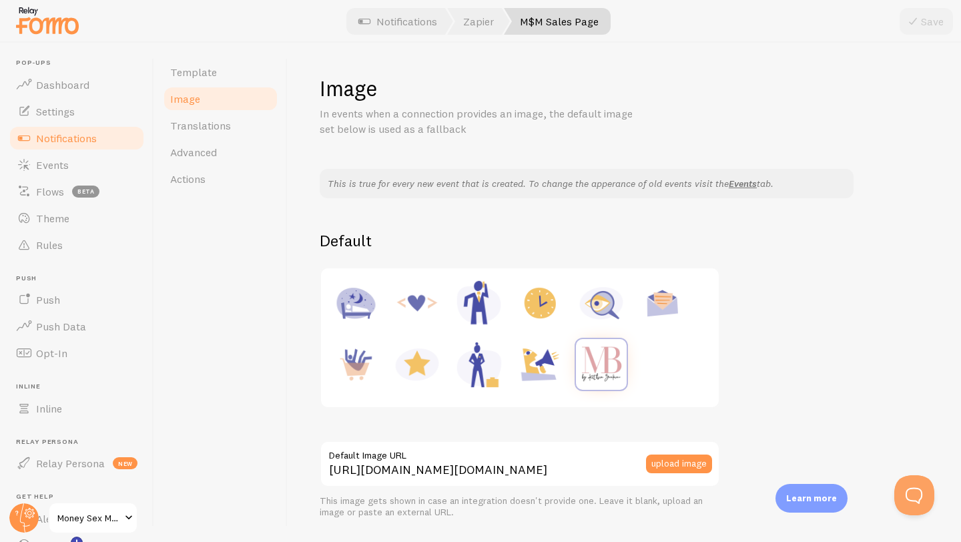
scroll to position [139, 0]
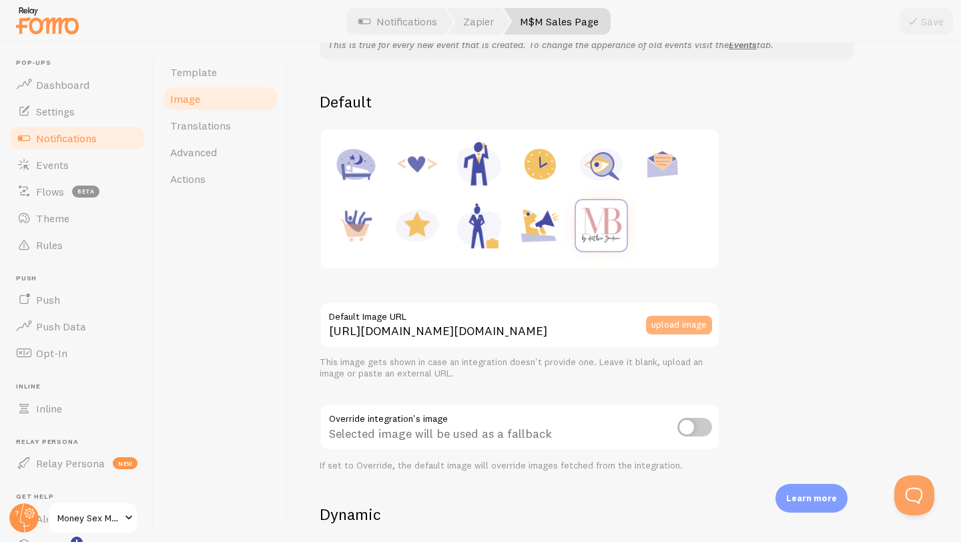
click at [665, 329] on button "upload image" at bounding box center [679, 325] width 66 height 19
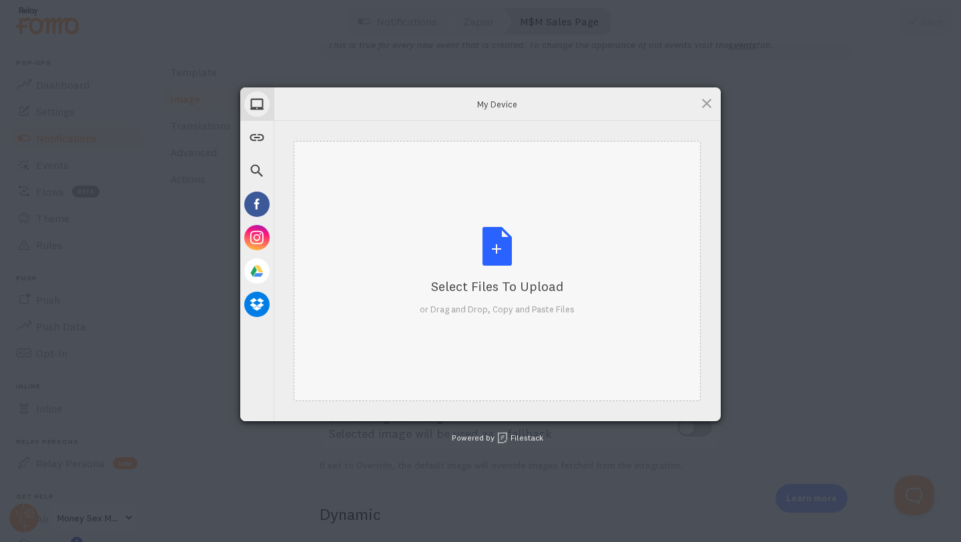
click at [495, 264] on div "Select Files to Upload or Drag and Drop, Copy and Paste Files" at bounding box center [497, 271] width 155 height 89
click at [493, 258] on div "Select Files to Upload or Drag and Drop, Copy and Paste Files" at bounding box center [497, 271] width 155 height 89
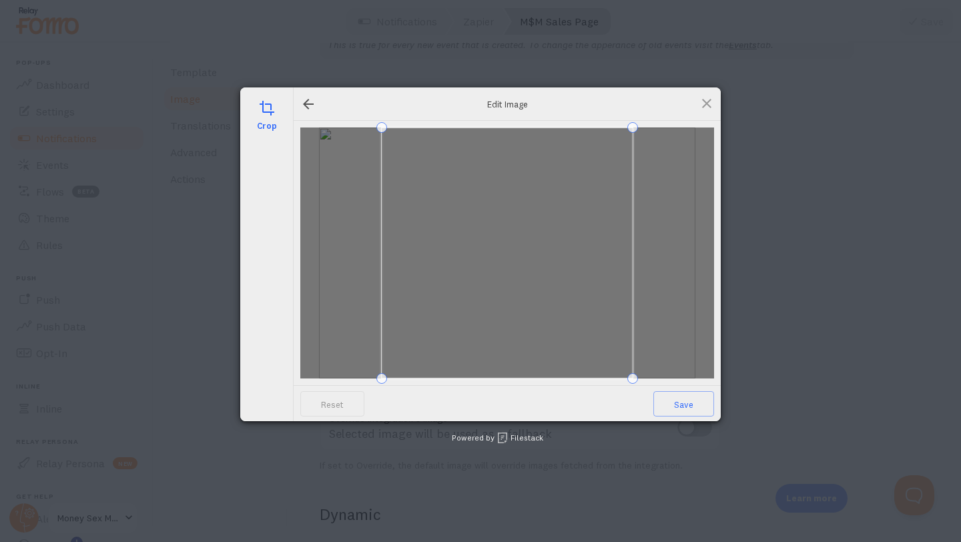
click at [682, 376] on div at bounding box center [507, 252] width 414 height 251
click at [529, 291] on span at bounding box center [462, 252] width 251 height 251
click at [667, 261] on div at bounding box center [507, 252] width 414 height 251
click at [268, 116] on div "crop" at bounding box center [267, 114] width 47 height 47
click at [703, 108] on span at bounding box center [706, 103] width 15 height 15
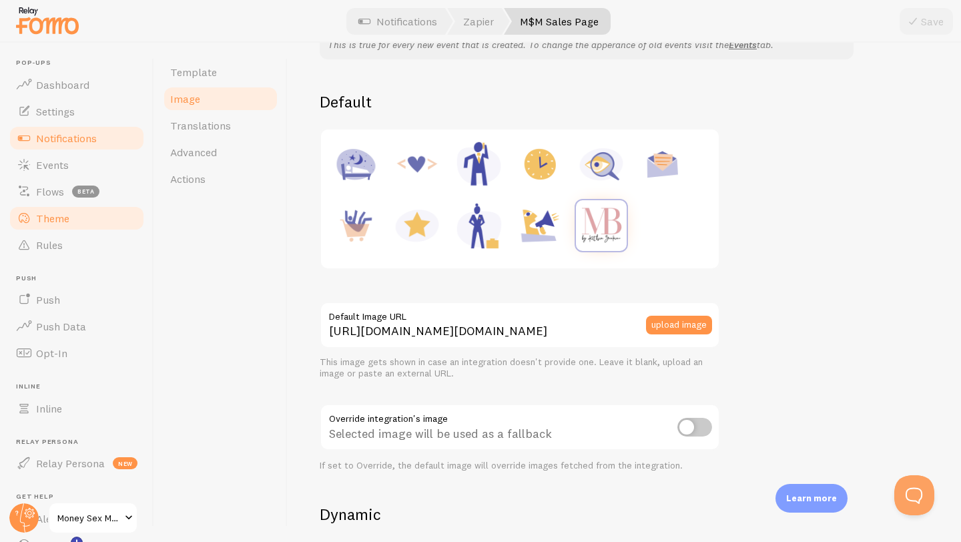
click at [48, 220] on span "Theme" at bounding box center [52, 218] width 33 height 13
